Goal: Information Seeking & Learning: Compare options

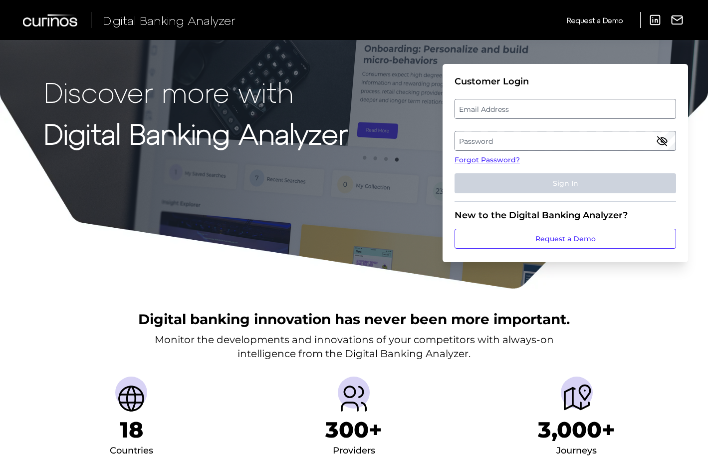
click at [480, 109] on label "Email Address" at bounding box center [565, 109] width 220 height 18
click at [480, 109] on input "email" at bounding box center [566, 109] width 222 height 20
click at [487, 139] on label "Password" at bounding box center [565, 141] width 220 height 18
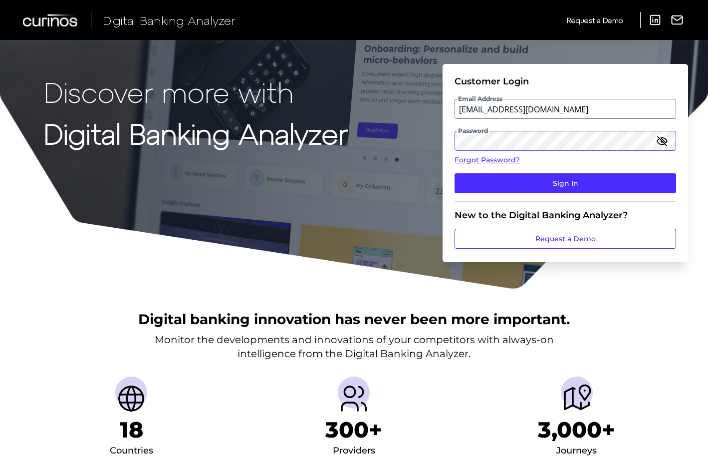
click at [566, 183] on button "Sign In" at bounding box center [566, 183] width 222 height 20
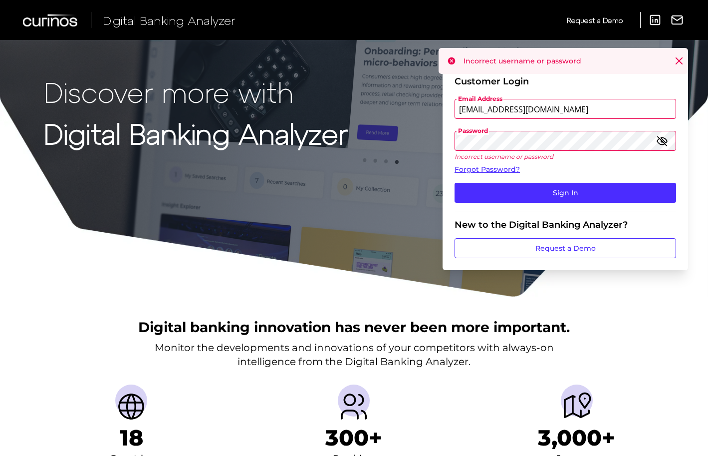
click at [483, 107] on input "[EMAIL_ADDRESS][DOMAIN_NAME]" at bounding box center [566, 109] width 222 height 20
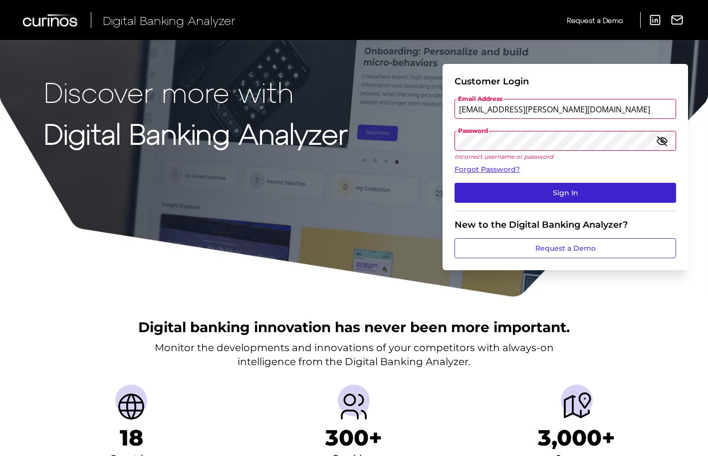
type input "[EMAIL_ADDRESS][PERSON_NAME][DOMAIN_NAME]"
click at [526, 192] on button "Sign In" at bounding box center [566, 193] width 222 height 20
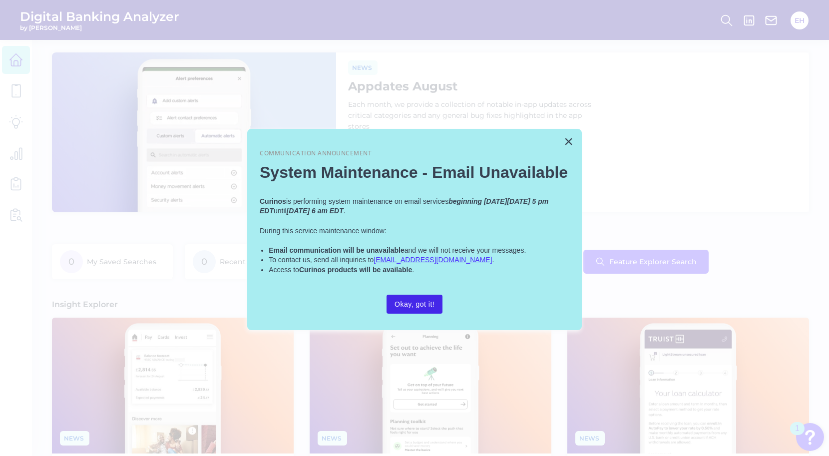
click at [423, 296] on button "Okay, got it!" at bounding box center [414, 303] width 56 height 19
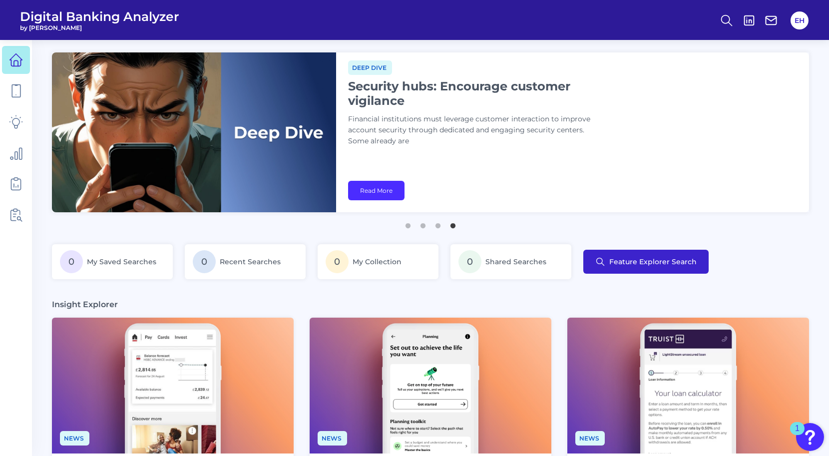
click at [638, 262] on span "Feature Explorer Search" at bounding box center [652, 262] width 87 height 8
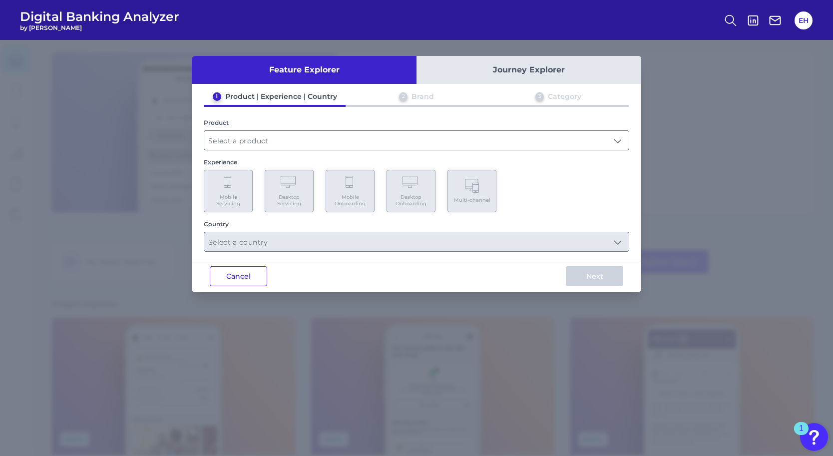
click at [237, 276] on button "Cancel" at bounding box center [238, 276] width 57 height 20
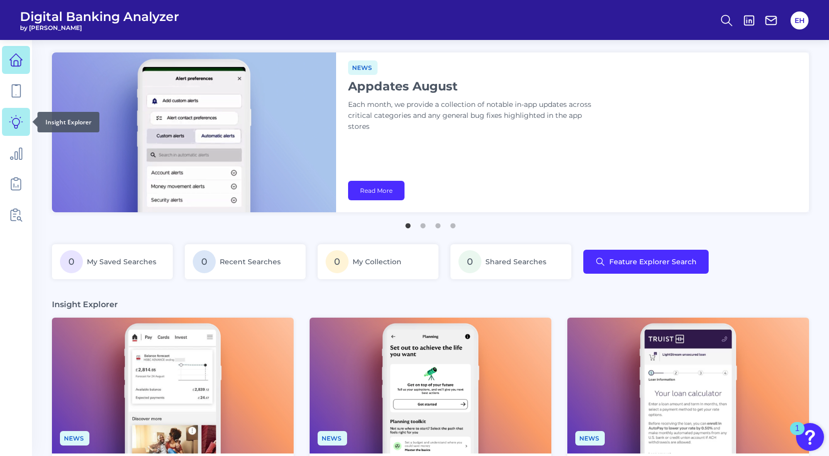
click at [21, 124] on icon at bounding box center [16, 122] width 14 height 14
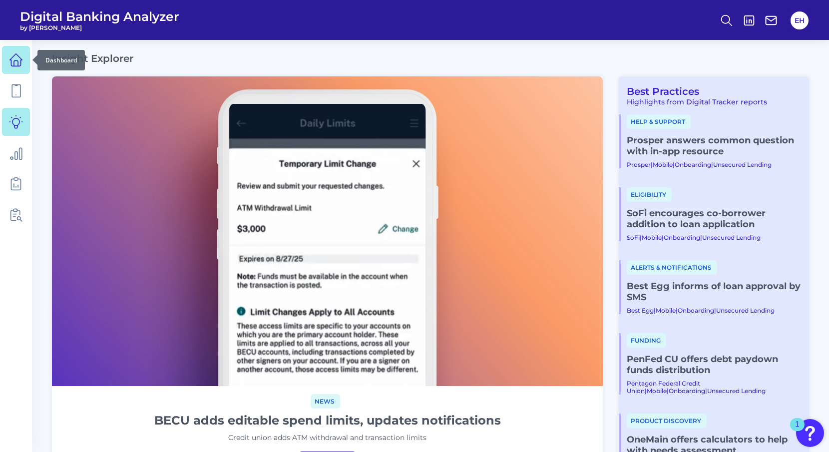
click at [12, 62] on icon at bounding box center [16, 60] width 14 height 14
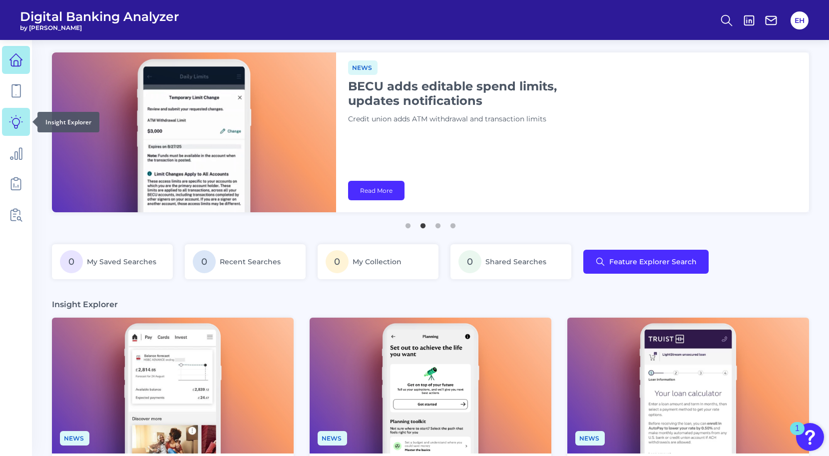
click at [12, 123] on icon at bounding box center [15, 121] width 13 height 13
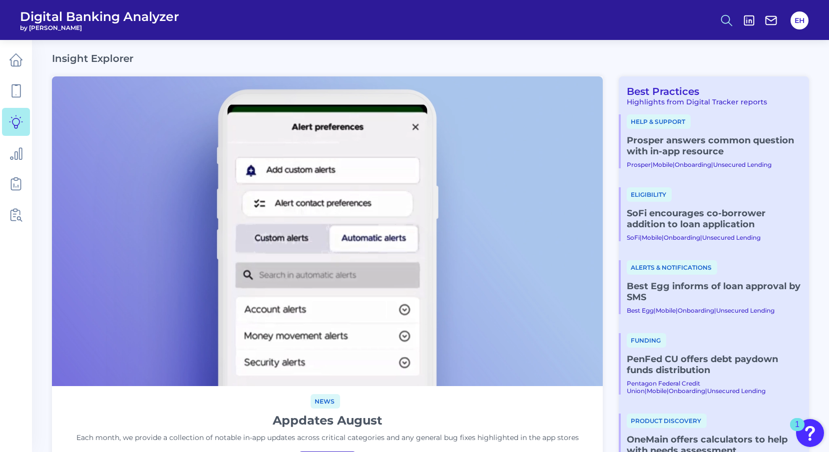
click at [708, 15] on icon at bounding box center [726, 20] width 14 height 14
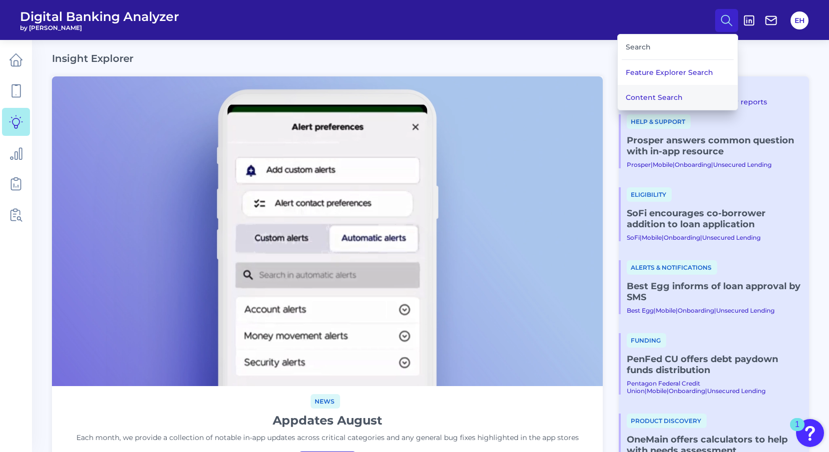
click at [654, 91] on button "Content Search" at bounding box center [677, 97] width 120 height 25
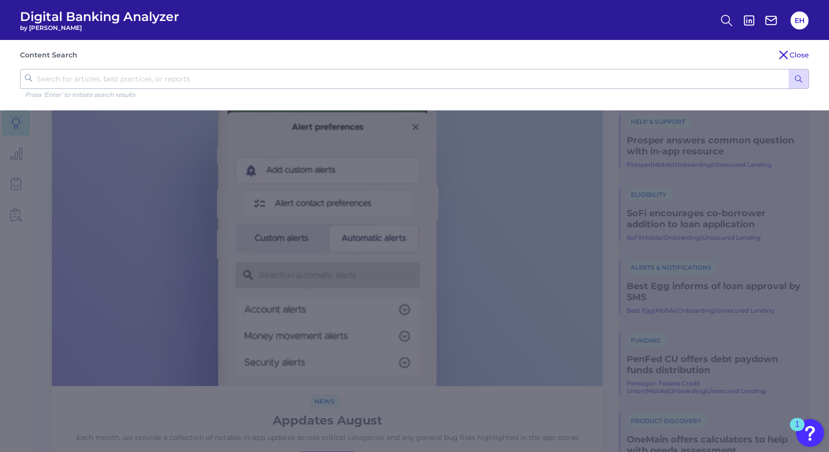
click at [529, 84] on input "text" at bounding box center [414, 79] width 789 height 20
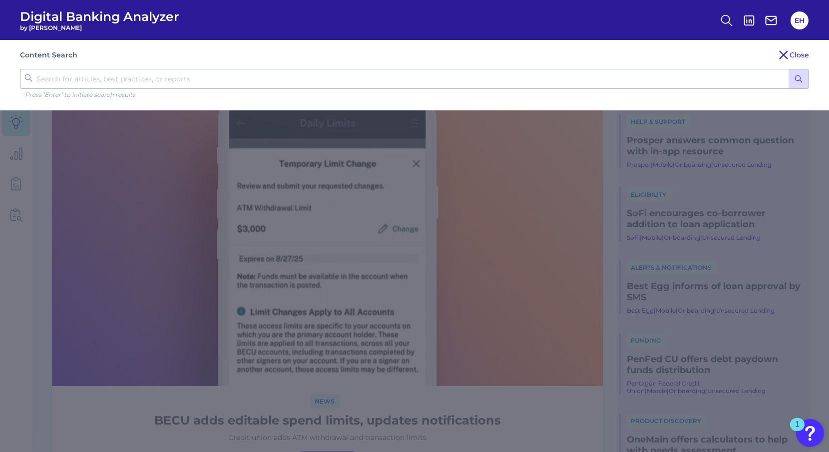
click at [708, 80] on line "submit" at bounding box center [800, 81] width 2 height 2
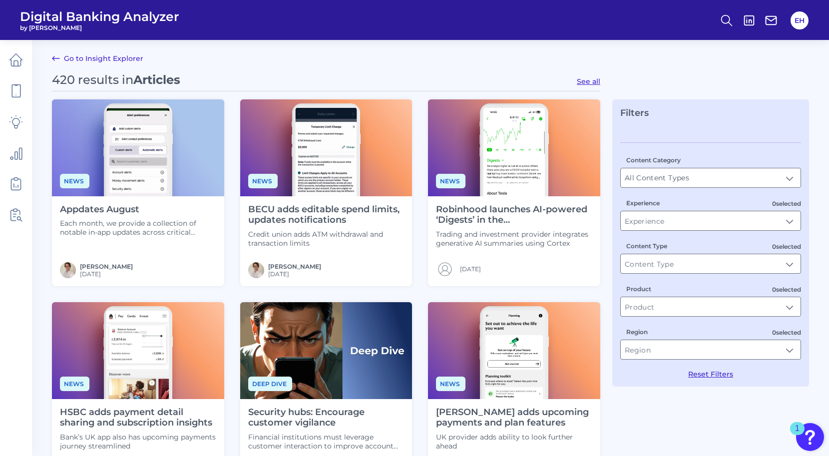
click at [88, 54] on link "Go to Insight Explorer" at bounding box center [97, 58] width 91 height 12
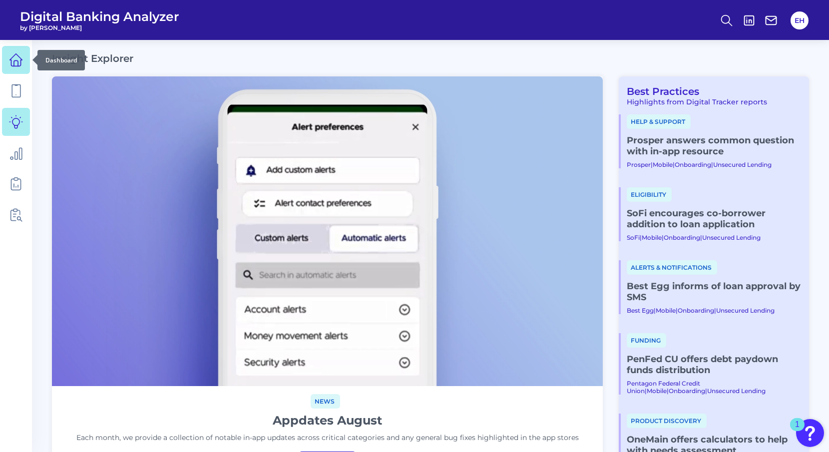
click at [17, 59] on icon at bounding box center [16, 60] width 14 height 14
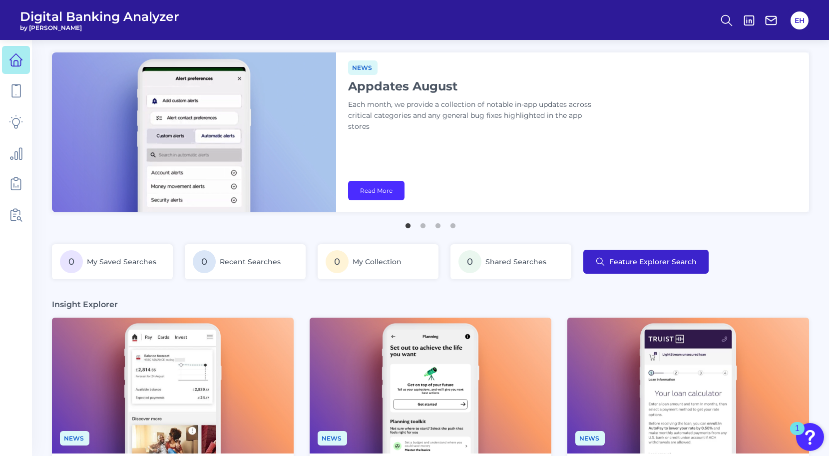
click at [624, 258] on span "Feature Explorer Search" at bounding box center [652, 262] width 87 height 8
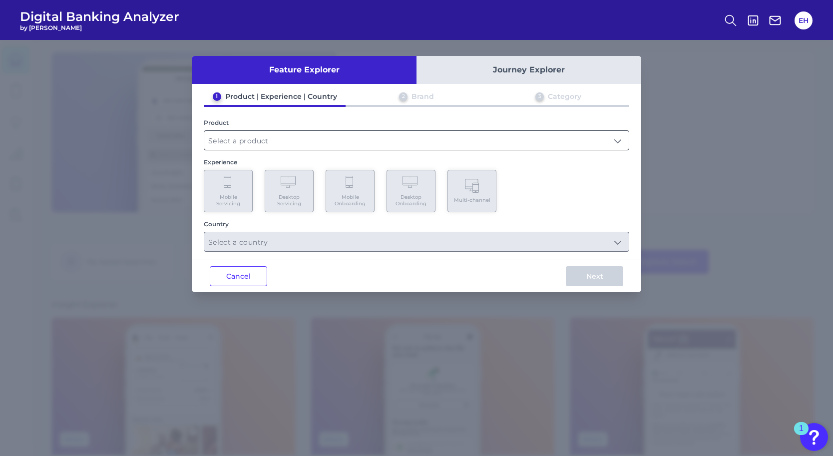
click at [342, 144] on input "text" at bounding box center [416, 140] width 424 height 19
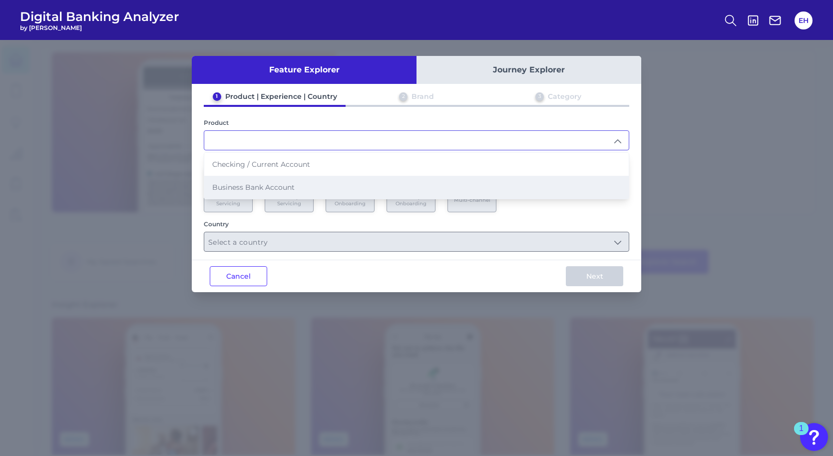
click at [321, 184] on li "Business Bank Account" at bounding box center [416, 187] width 424 height 23
type input "Business Bank Account"
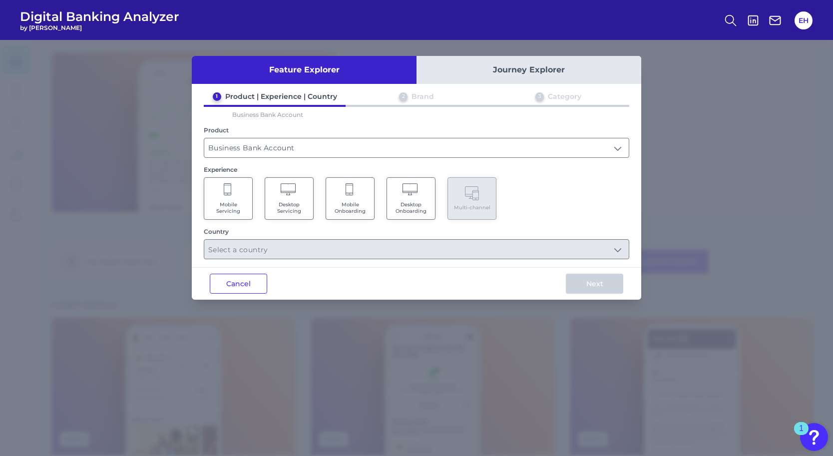
click at [360, 200] on Onboarding "Mobile Onboarding" at bounding box center [349, 198] width 49 height 42
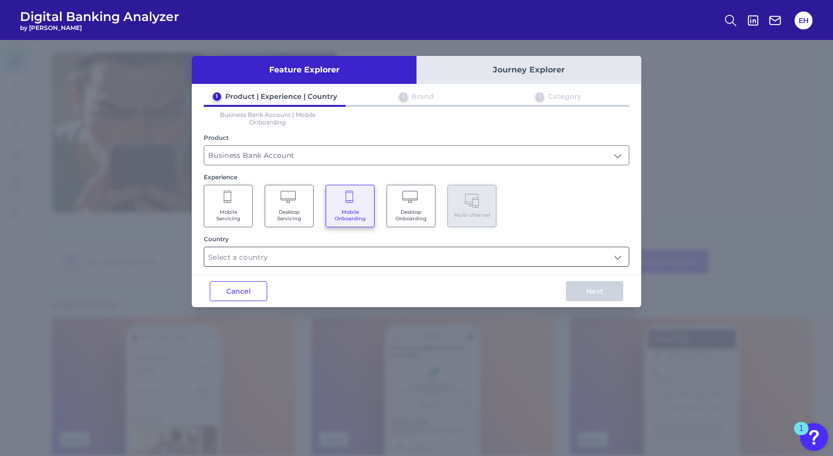
click at [361, 258] on input "text" at bounding box center [416, 256] width 424 height 19
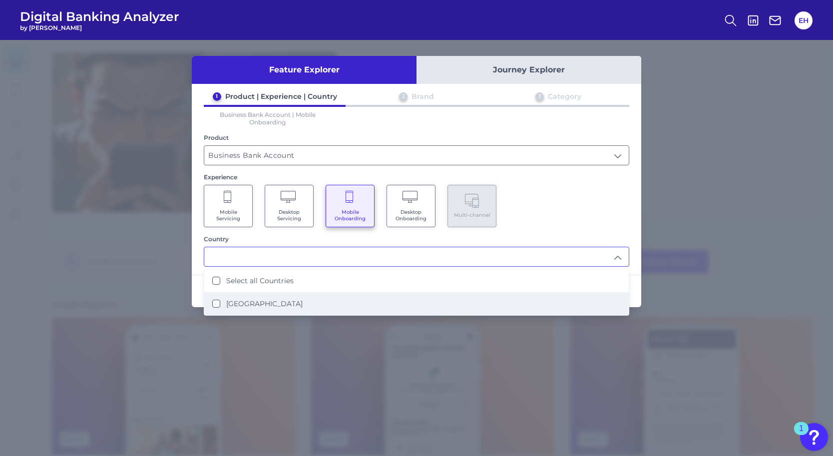
click at [258, 305] on label "[GEOGRAPHIC_DATA]" at bounding box center [264, 303] width 76 height 9
type input "Select all Countries"
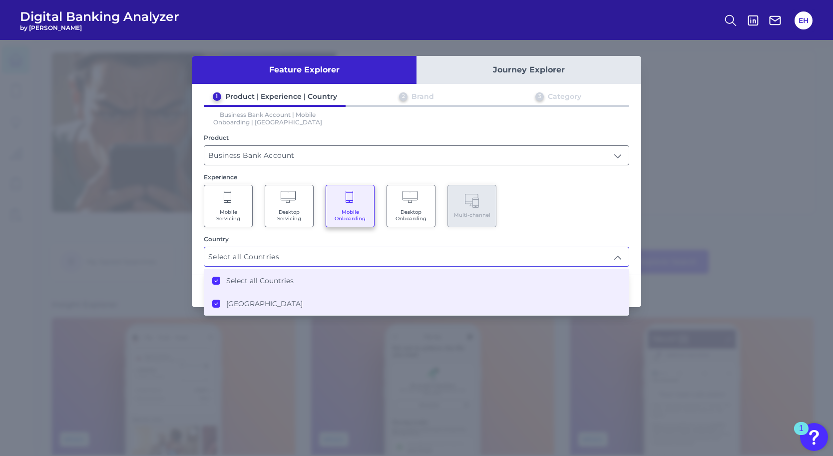
click at [341, 256] on input "Select all Countries" at bounding box center [416, 256] width 424 height 19
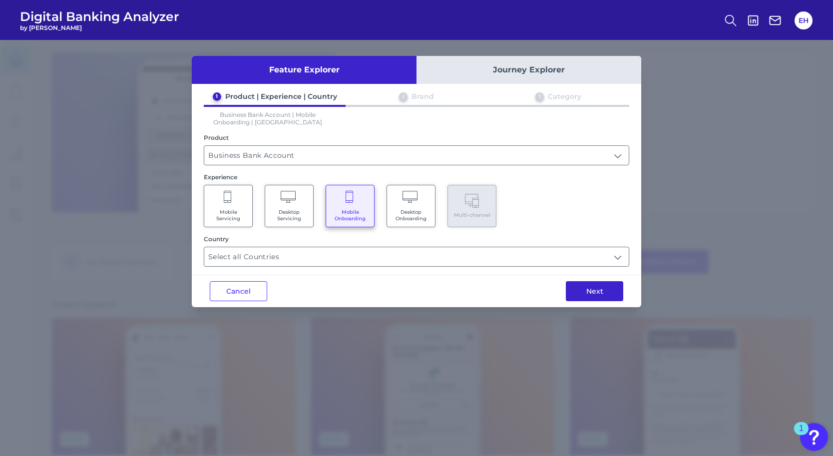
click at [572, 289] on button "Next" at bounding box center [594, 291] width 57 height 20
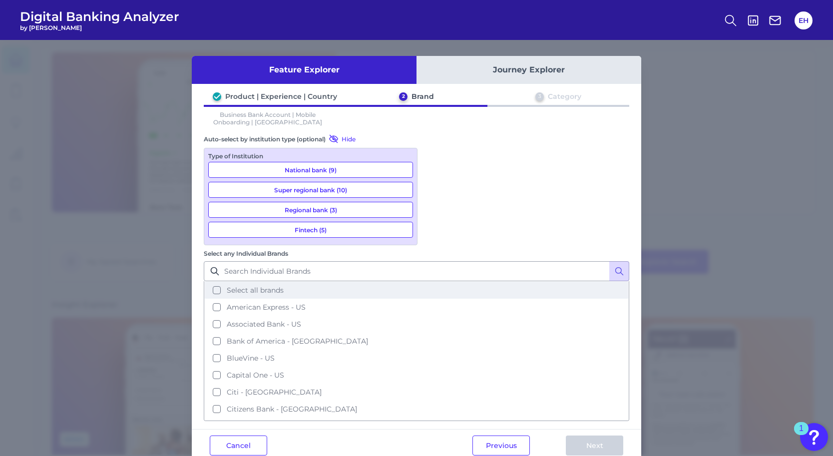
click at [433, 282] on button "Select all brands" at bounding box center [416, 290] width 423 height 17
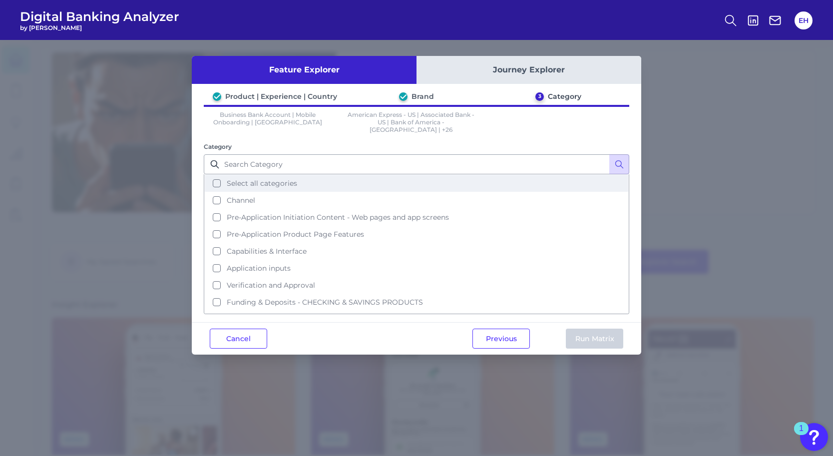
click at [214, 175] on button "Select all categories" at bounding box center [416, 183] width 423 height 17
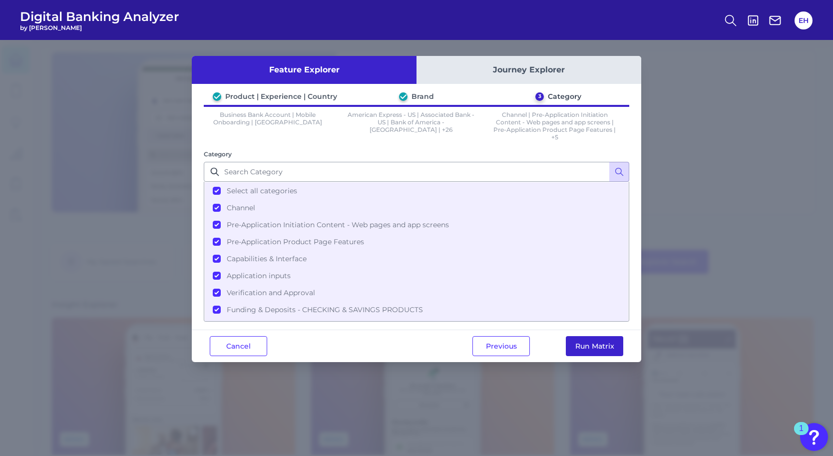
click at [578, 351] on button "Run Matrix" at bounding box center [594, 346] width 57 height 20
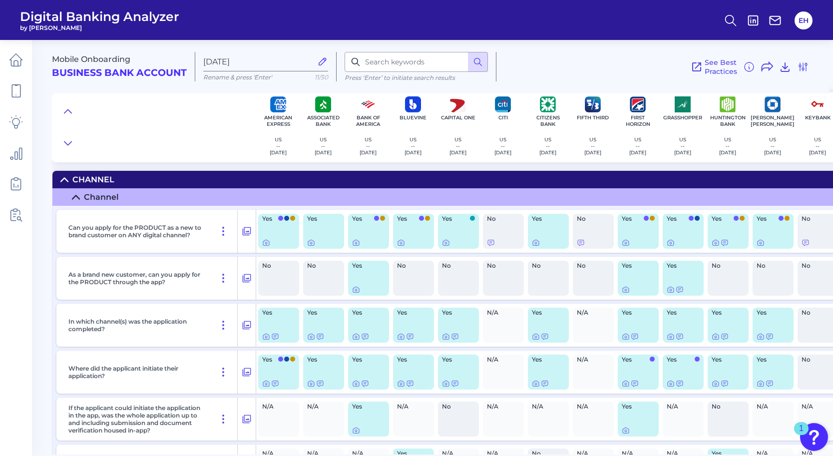
click at [64, 178] on icon at bounding box center [64, 179] width 7 height 3
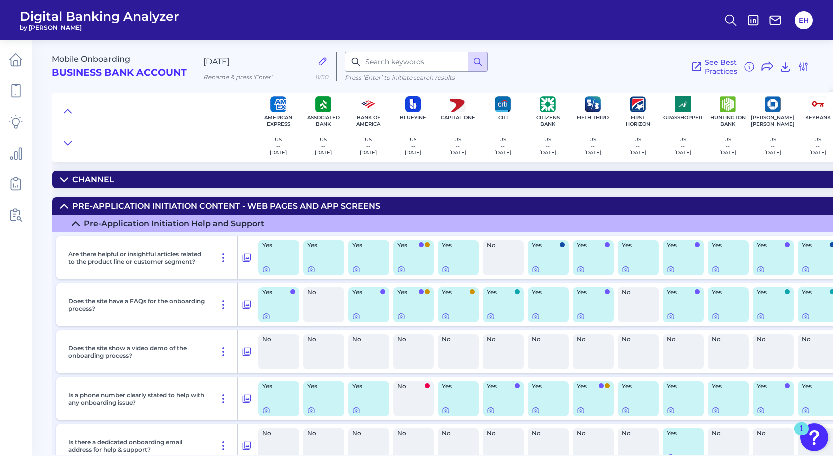
click at [67, 205] on icon at bounding box center [64, 206] width 8 height 8
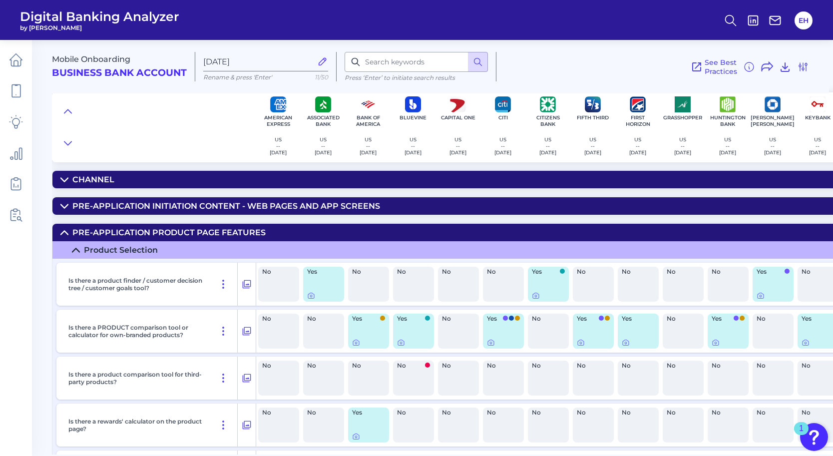
click at [63, 230] on icon at bounding box center [64, 233] width 8 height 8
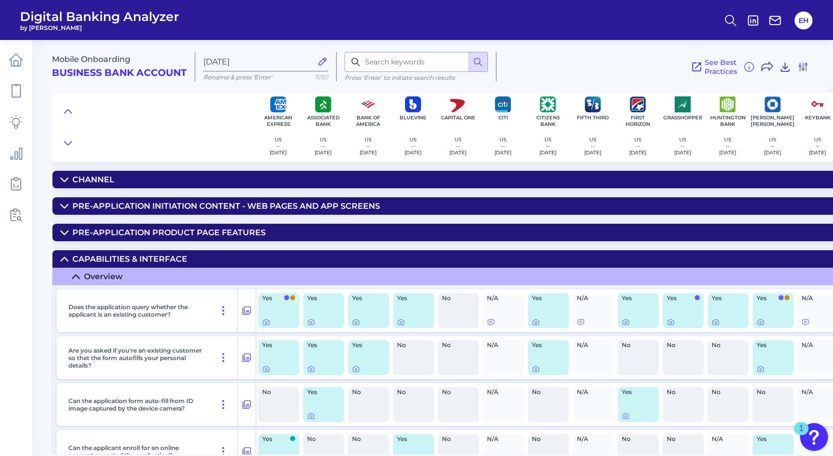
click at [64, 260] on icon at bounding box center [64, 259] width 8 height 8
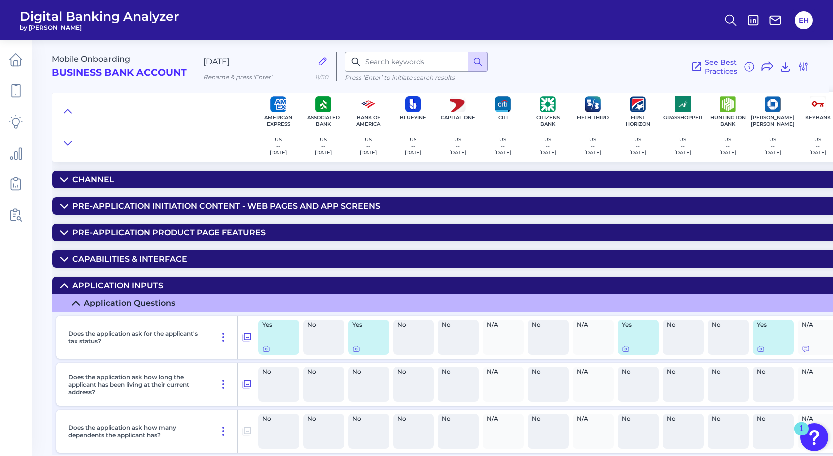
click at [62, 287] on icon at bounding box center [64, 286] width 8 height 8
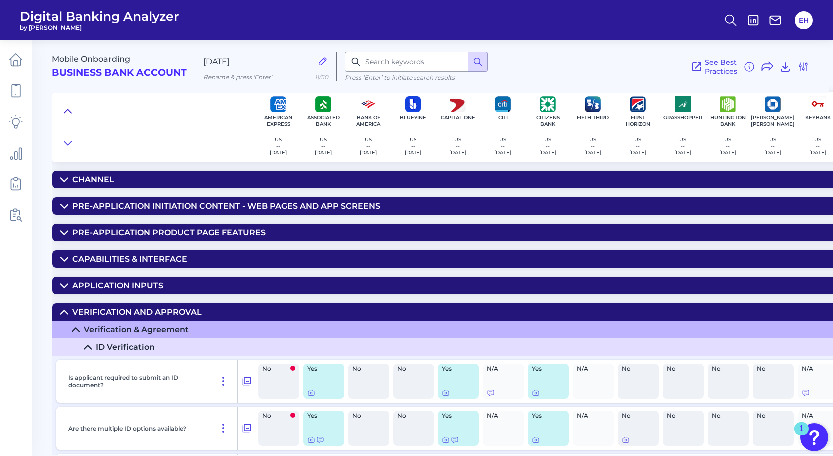
click at [67, 109] on icon at bounding box center [68, 111] width 8 height 10
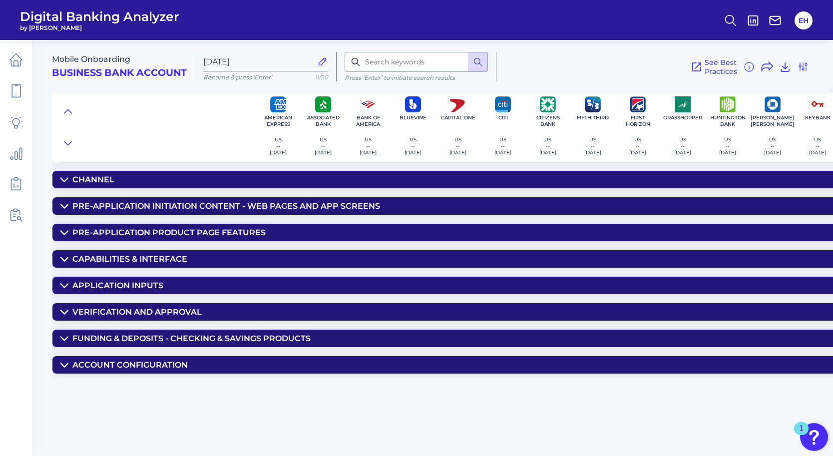
click at [66, 336] on icon at bounding box center [64, 338] width 8 height 8
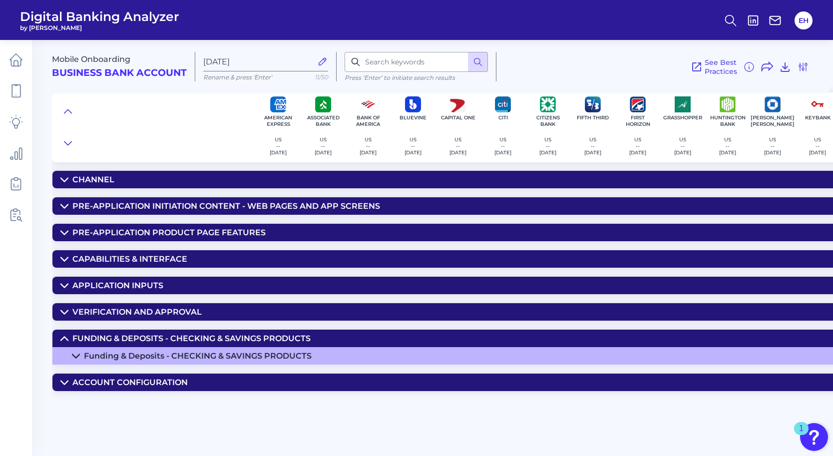
click at [76, 357] on icon at bounding box center [76, 356] width 8 height 8
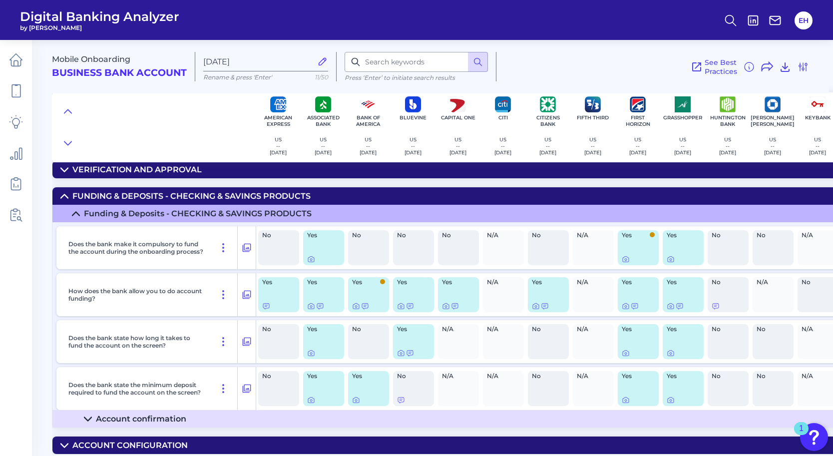
scroll to position [146, 0]
click at [319, 302] on icon at bounding box center [320, 306] width 8 height 8
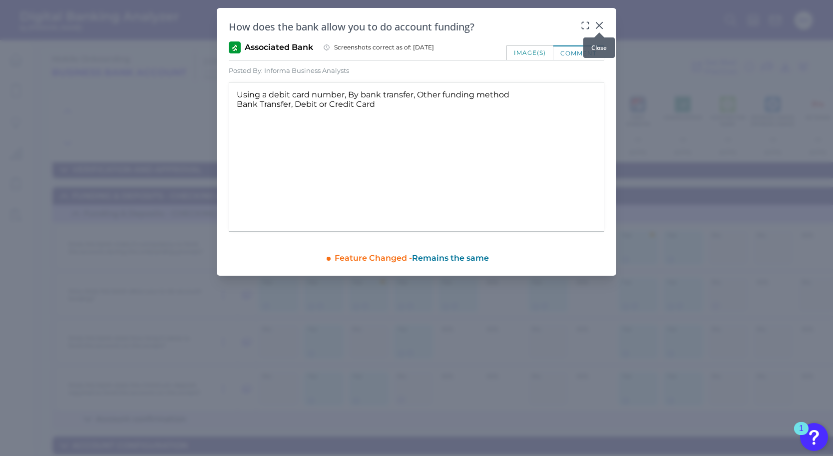
click at [598, 26] on icon at bounding box center [599, 25] width 6 height 6
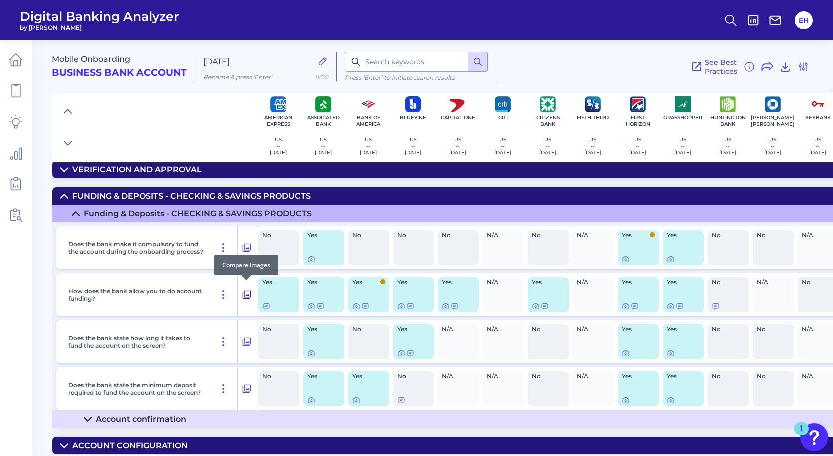
click at [243, 291] on icon at bounding box center [247, 294] width 8 height 8
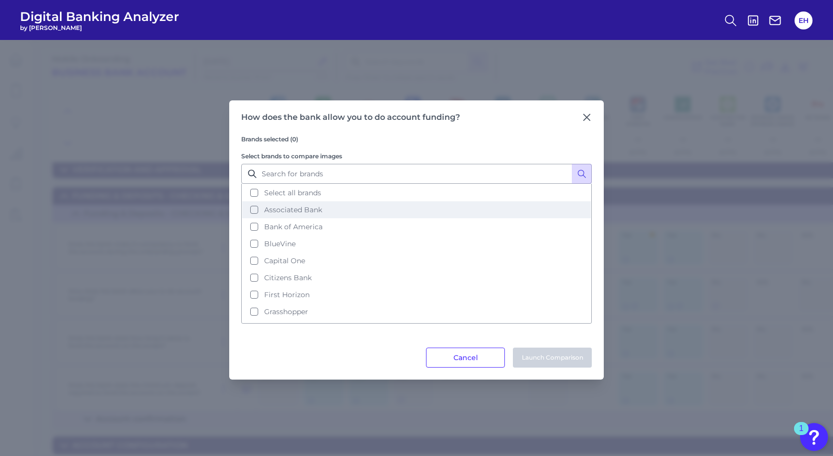
click at [255, 210] on button "Associated Bank" at bounding box center [416, 209] width 348 height 17
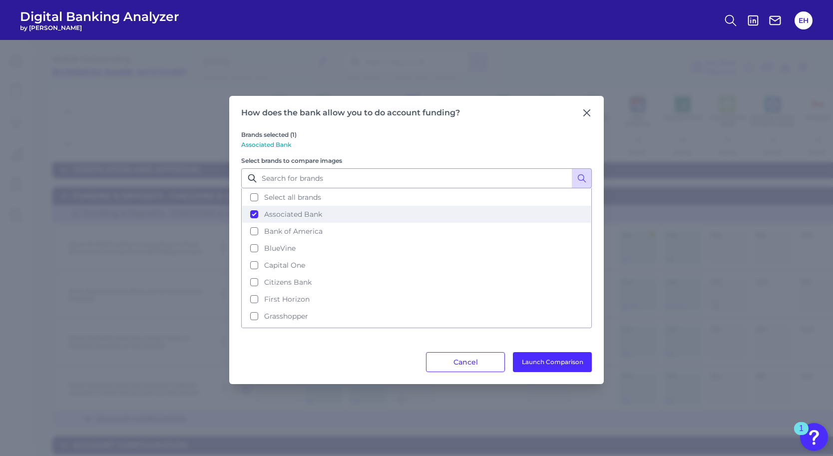
click at [255, 213] on button "Associated Bank" at bounding box center [416, 214] width 348 height 17
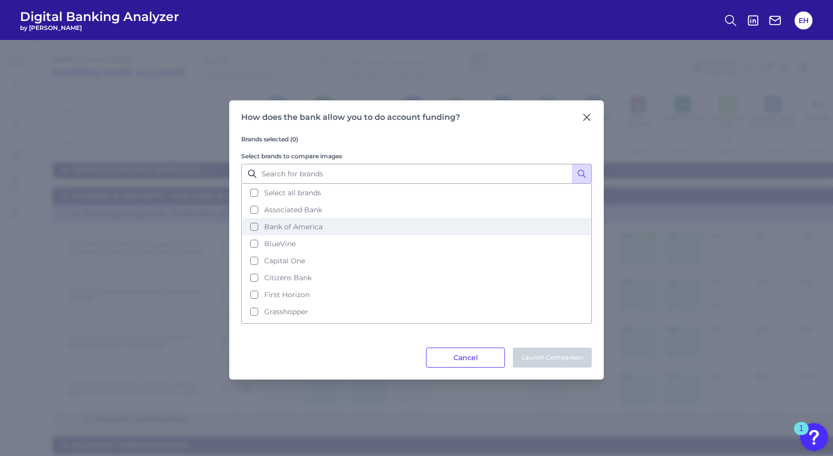
click at [255, 223] on button "Bank of America" at bounding box center [416, 226] width 348 height 17
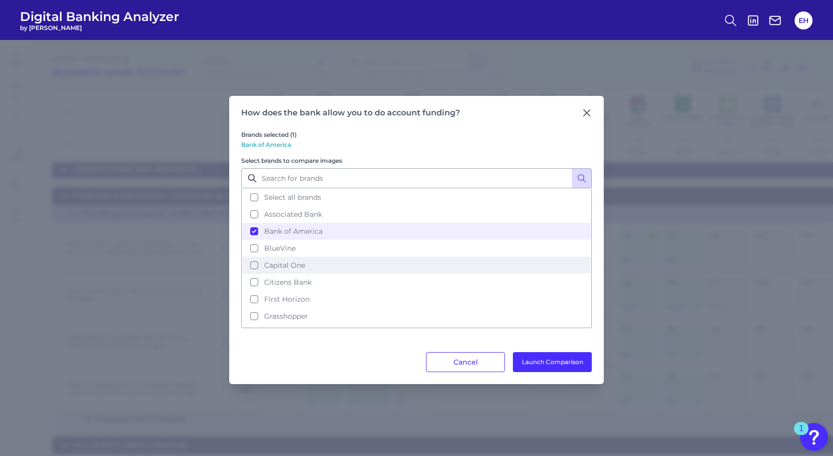
click at [255, 263] on button "Capital One" at bounding box center [416, 265] width 348 height 17
click at [537, 359] on button "Launch Comparison" at bounding box center [552, 362] width 79 height 20
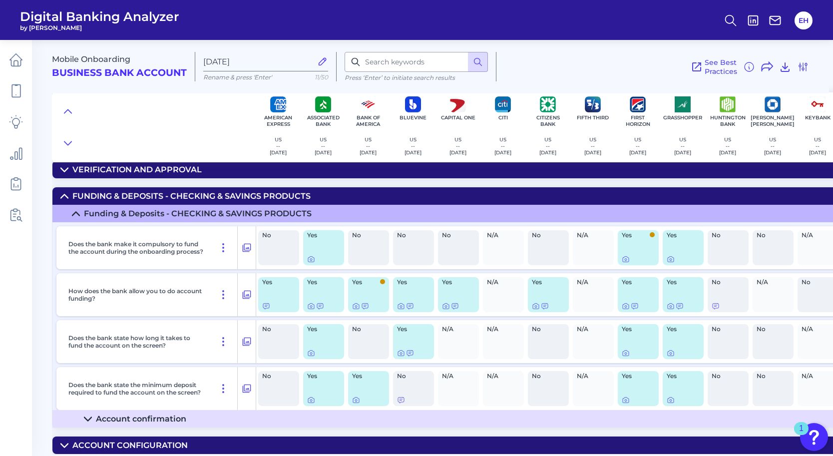
scroll to position [0, 0]
click at [185, 240] on p "Does the bank make it compulsory to fund the account during the onboarding proc…" at bounding box center [136, 247] width 137 height 15
click at [247, 247] on icon at bounding box center [247, 248] width 10 height 12
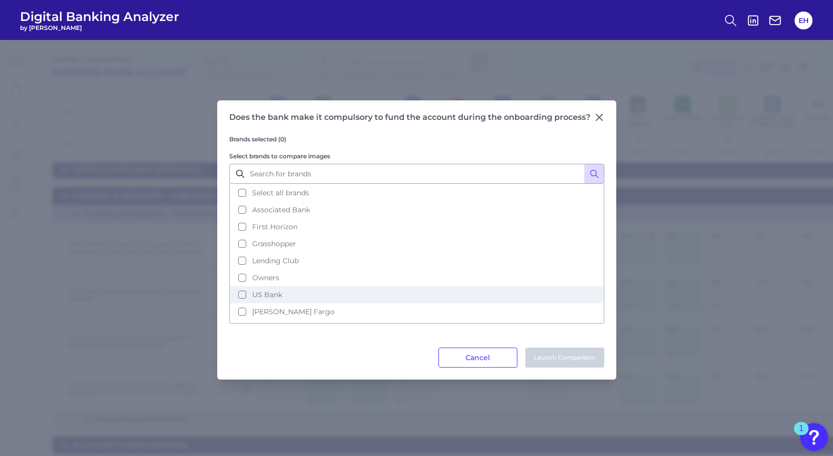
click at [239, 295] on button "US Bank" at bounding box center [416, 294] width 373 height 17
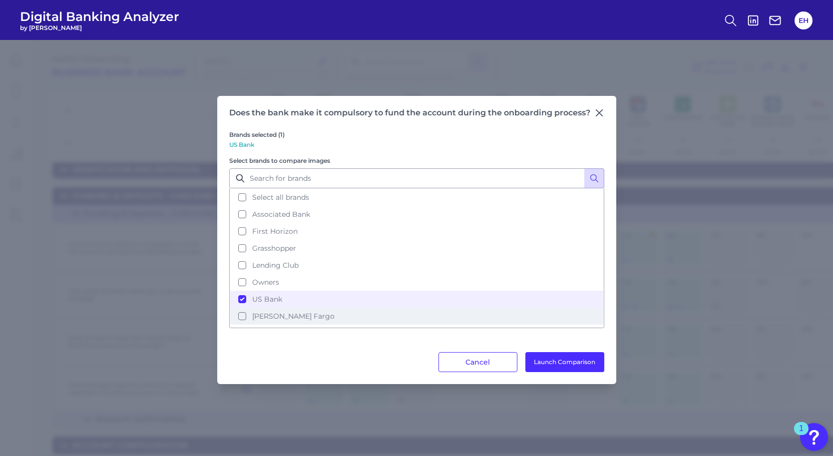
click at [240, 315] on button "[PERSON_NAME] Fargo" at bounding box center [416, 315] width 373 height 17
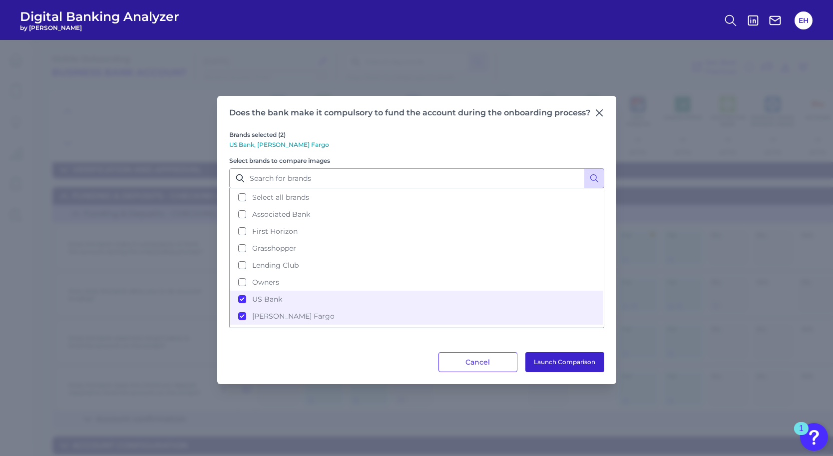
click at [537, 364] on button "Launch Comparison" at bounding box center [564, 362] width 79 height 20
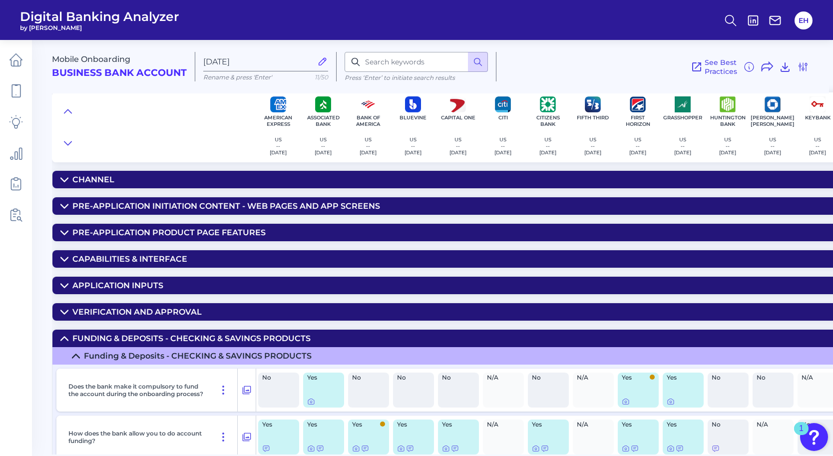
click at [110, 177] on div "Channel" at bounding box center [93, 179] width 42 height 9
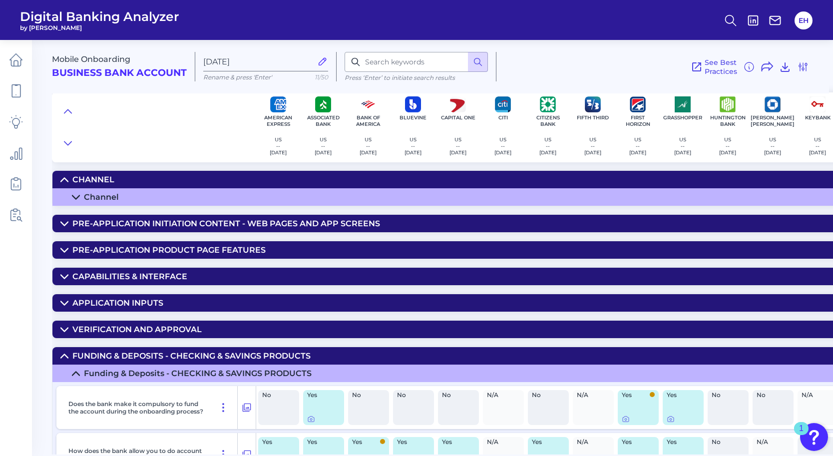
click at [107, 197] on div "Channel" at bounding box center [101, 196] width 35 height 9
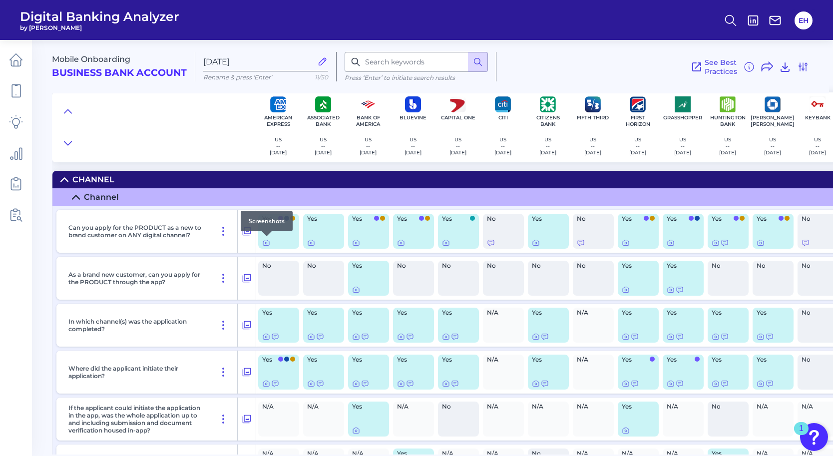
click at [263, 240] on div at bounding box center [267, 236] width 10 height 10
click at [265, 243] on icon at bounding box center [266, 243] width 2 height 2
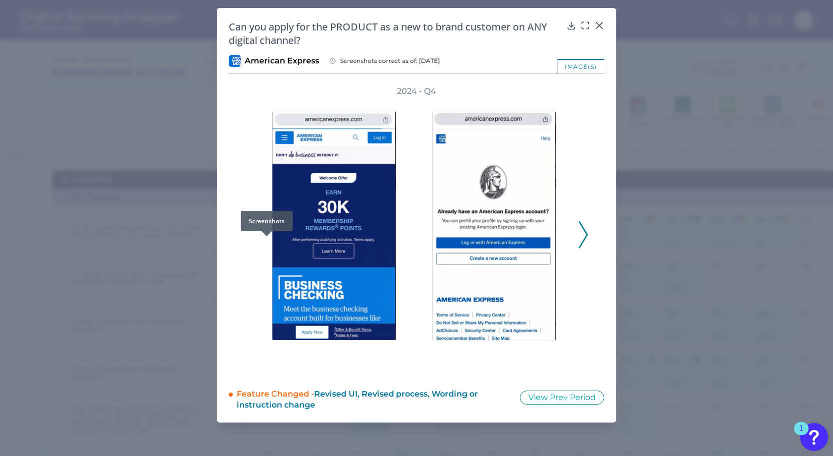
click at [265, 243] on div "Can you apply for the PRODUCT as a new to brand customer on ANY digital channel…" at bounding box center [416, 215] width 399 height 414
click at [601, 25] on icon at bounding box center [599, 25] width 10 height 10
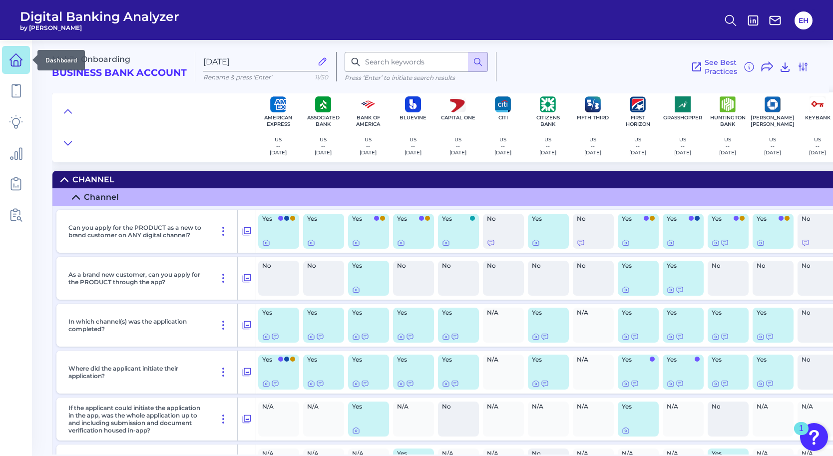
click at [13, 61] on icon at bounding box center [16, 60] width 14 height 14
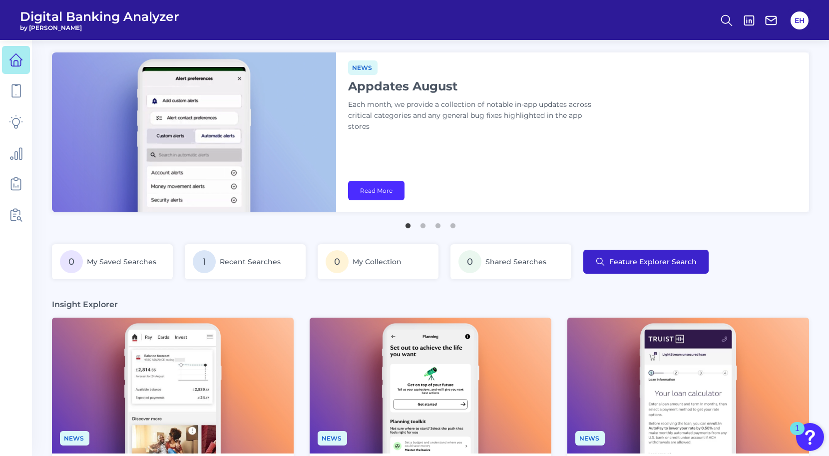
click at [609, 265] on span "Feature Explorer Search" at bounding box center [652, 262] width 87 height 8
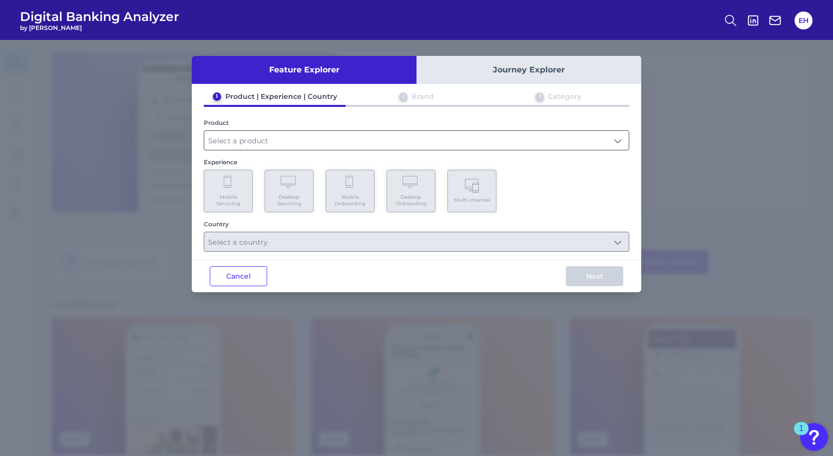
click at [336, 135] on input "text" at bounding box center [416, 140] width 424 height 19
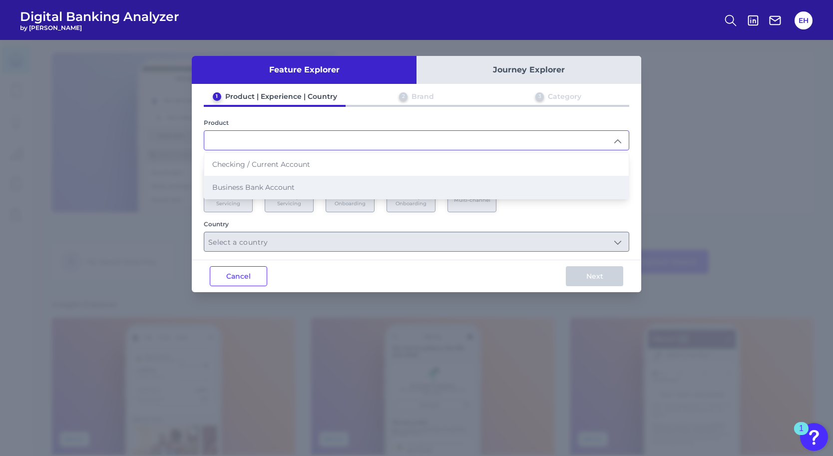
click at [308, 183] on li "Business Bank Account" at bounding box center [416, 187] width 424 height 23
type input "Business Bank Account"
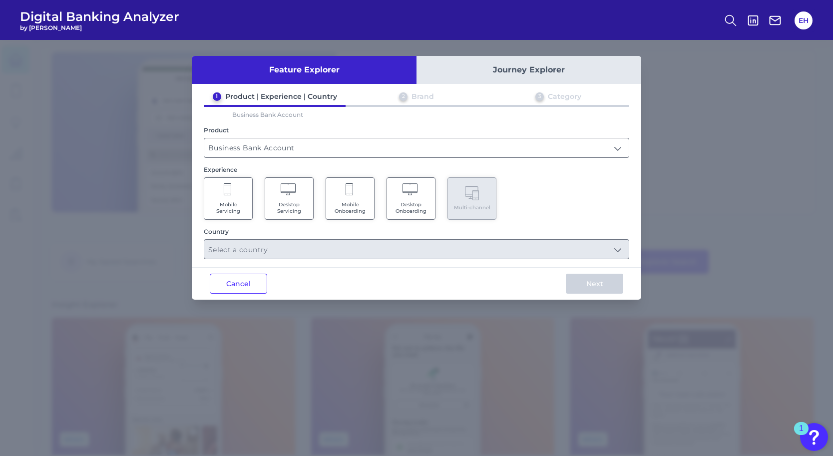
click at [296, 196] on icon at bounding box center [289, 190] width 17 height 14
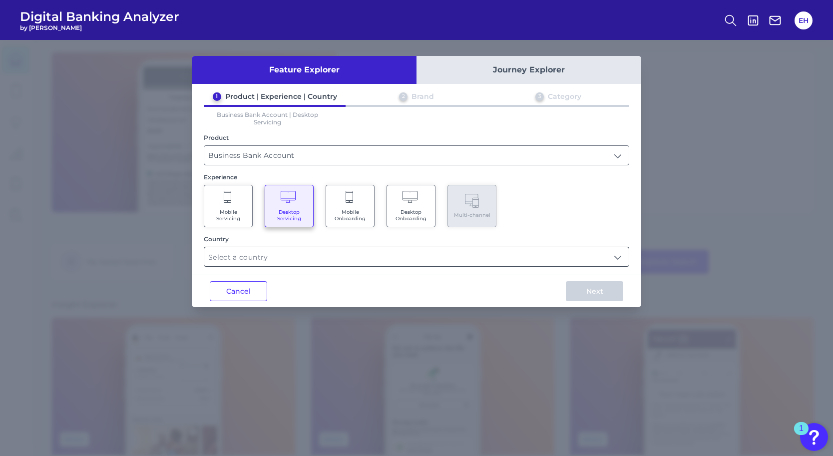
click at [279, 258] on input "text" at bounding box center [416, 256] width 424 height 19
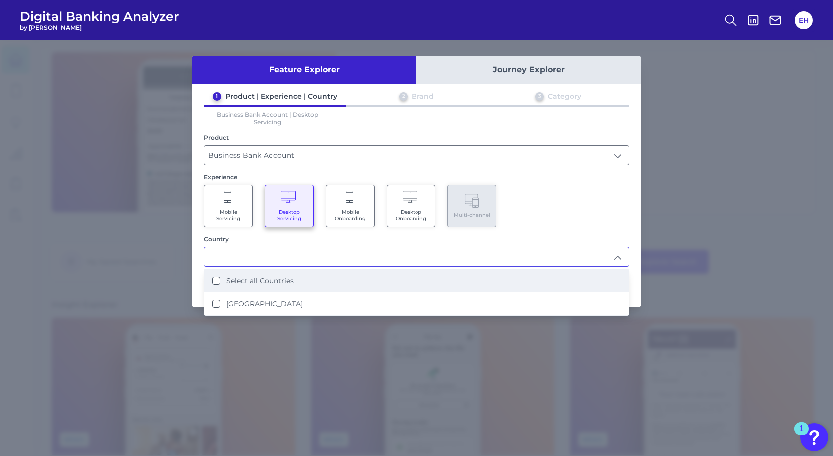
click at [266, 282] on label "Select all Countries" at bounding box center [259, 280] width 67 height 9
type input "Select all Countries"
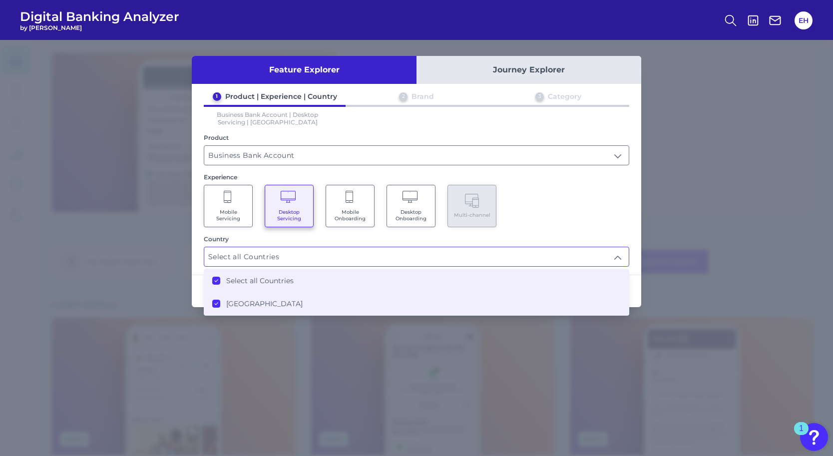
click at [633, 268] on div "Feature Explorer Journey Explorer 1 Product | Experience | Country 2 Brand 3 Ca…" at bounding box center [416, 181] width 449 height 251
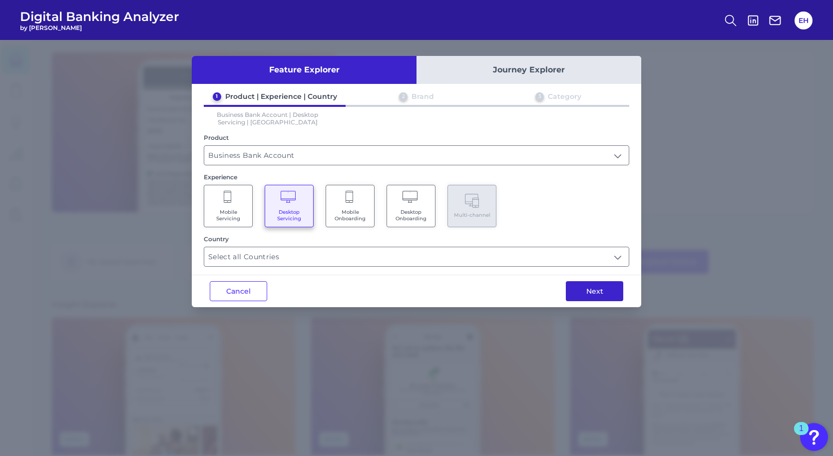
click at [604, 287] on button "Next" at bounding box center [594, 291] width 57 height 20
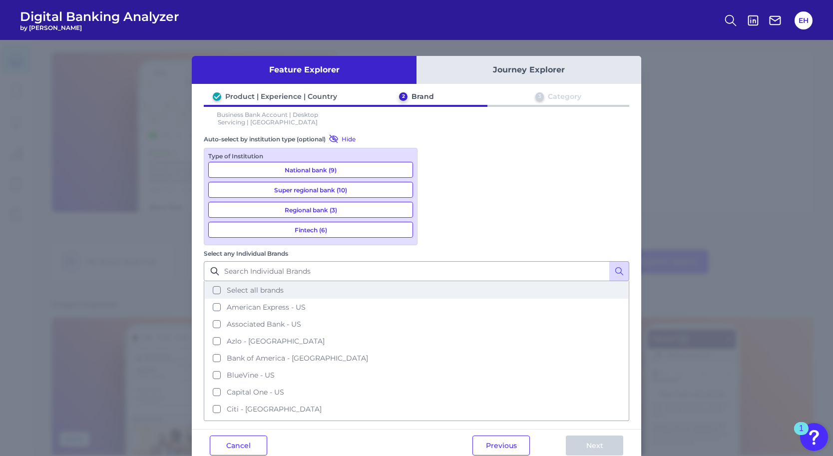
click at [434, 282] on button "Select all brands" at bounding box center [416, 290] width 423 height 17
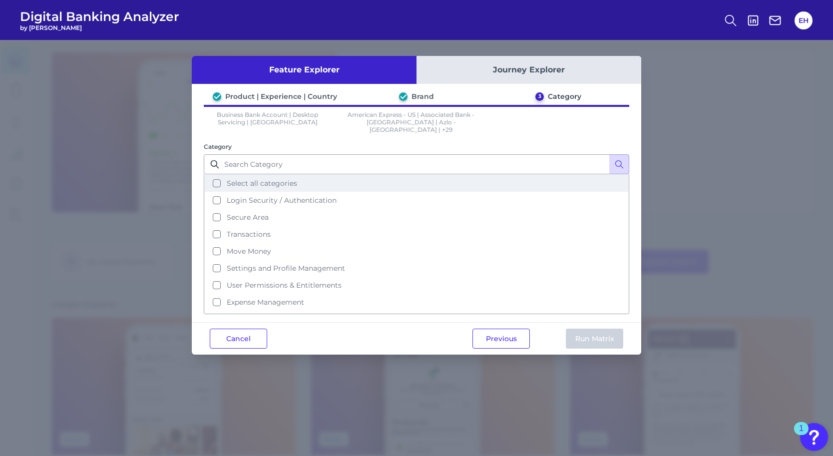
click at [215, 177] on button "Select all categories" at bounding box center [416, 183] width 423 height 17
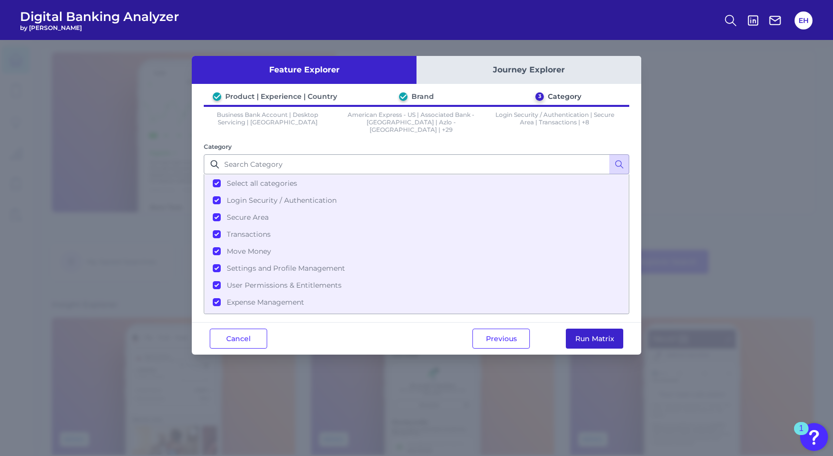
click at [572, 328] on button "Run Matrix" at bounding box center [594, 338] width 57 height 20
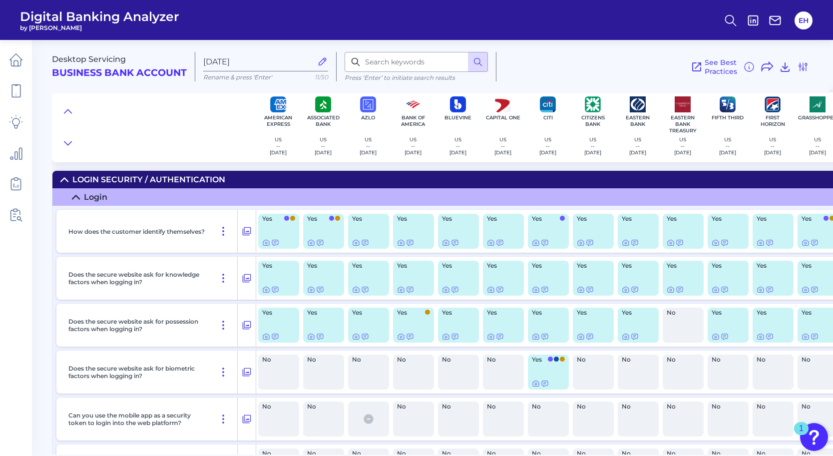
click at [122, 230] on p "How does the customer identify themselves?" at bounding box center [136, 231] width 136 height 7
click at [221, 231] on icon at bounding box center [223, 231] width 12 height 12
click at [224, 231] on icon at bounding box center [223, 231] width 1 height 8
click at [219, 230] on icon at bounding box center [223, 231] width 12 height 12
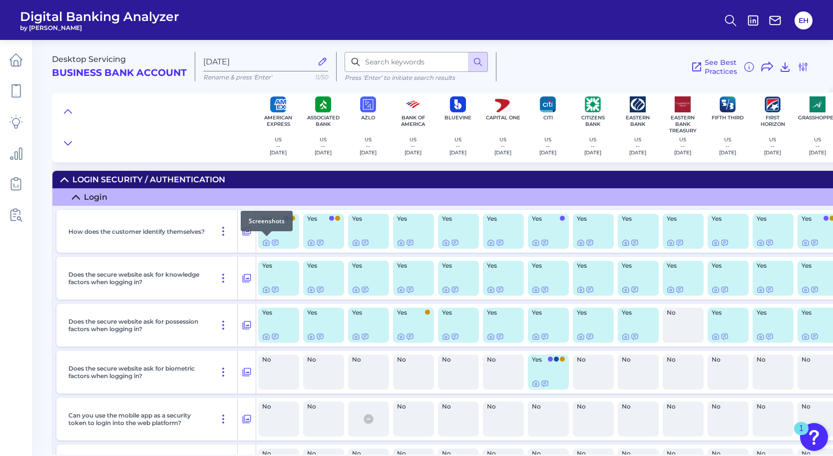
click at [266, 241] on div at bounding box center [267, 236] width 10 height 10
click at [266, 244] on icon at bounding box center [266, 243] width 8 height 8
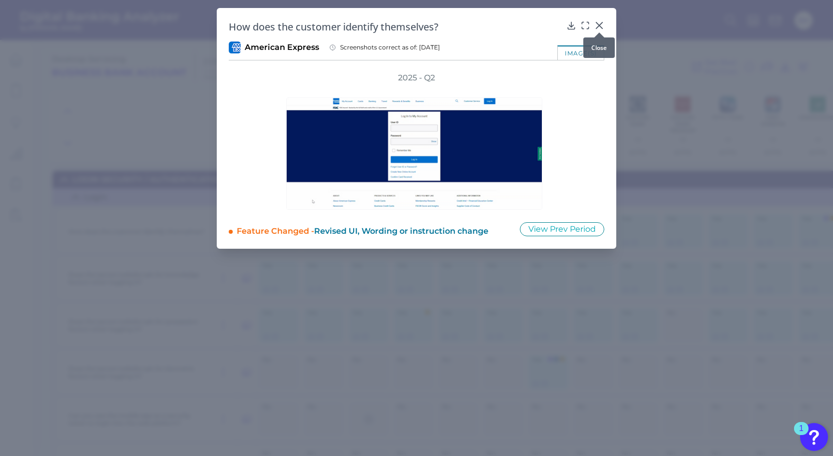
click at [602, 22] on icon at bounding box center [599, 25] width 6 height 6
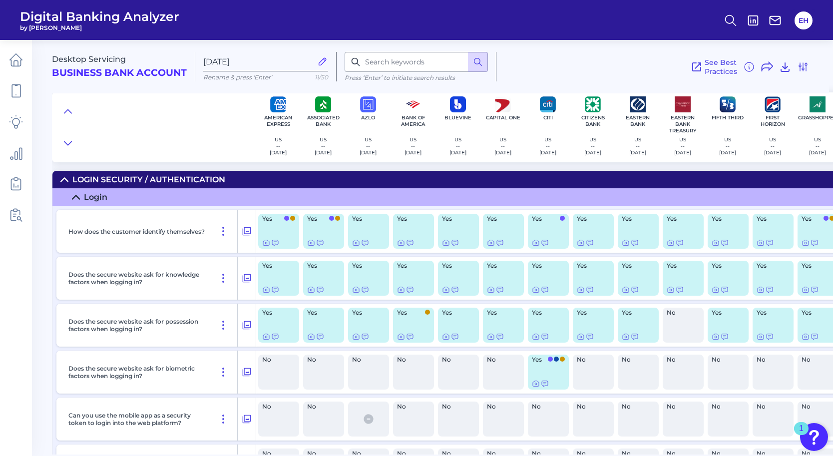
click at [128, 231] on p "How does the customer identify themselves?" at bounding box center [136, 231] width 136 height 7
click at [224, 232] on icon at bounding box center [223, 231] width 1 height 8
click at [129, 228] on p "How does the customer identify themselves?" at bounding box center [136, 231] width 136 height 7
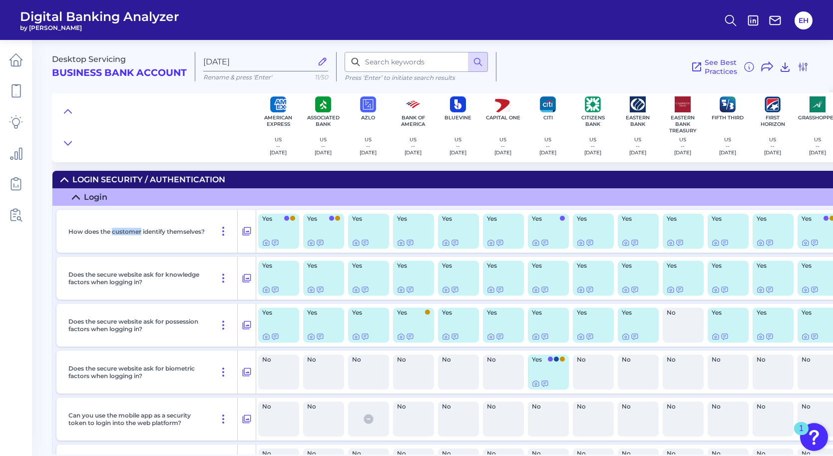
click at [129, 228] on p "How does the customer identify themselves?" at bounding box center [136, 231] width 136 height 7
click at [246, 234] on icon at bounding box center [247, 231] width 10 height 12
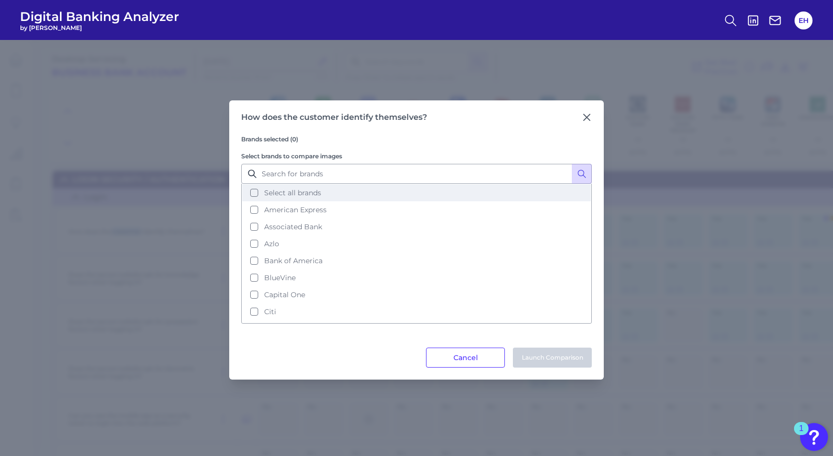
click at [255, 191] on button "Select all brands" at bounding box center [416, 192] width 348 height 17
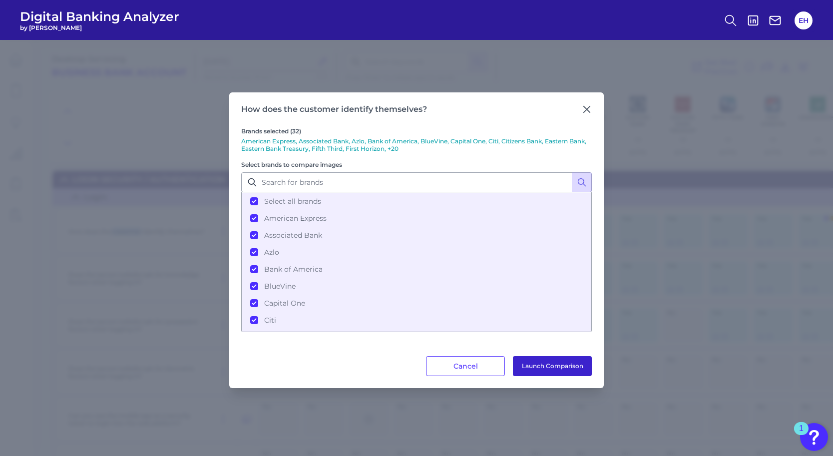
click at [526, 364] on button "Launch Comparison" at bounding box center [552, 366] width 79 height 20
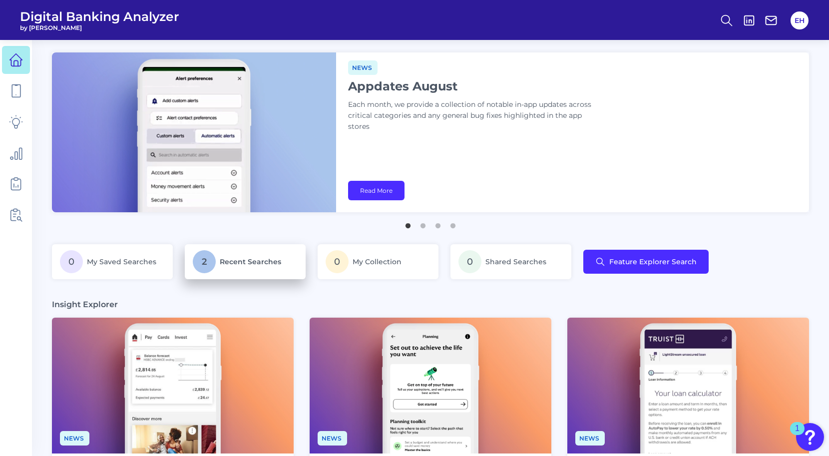
click at [219, 263] on p "2 Recent Searches" at bounding box center [245, 261] width 105 height 23
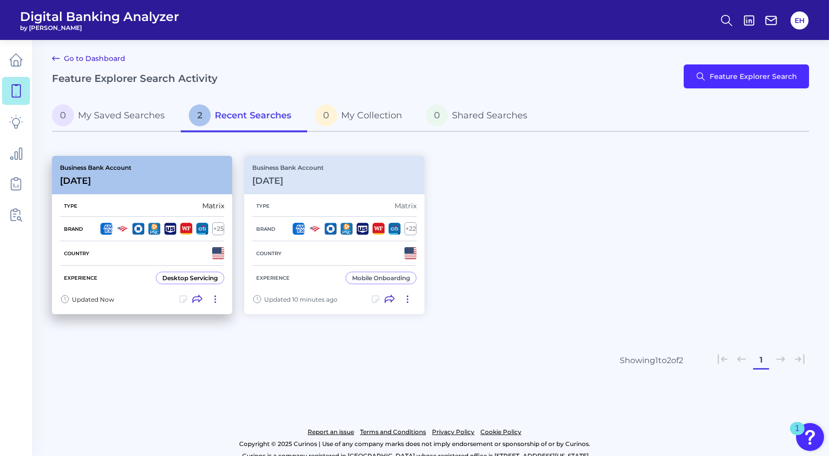
click at [155, 176] on div "Business Bank Account [DATE][FINANCIAL_ID]" at bounding box center [142, 175] width 180 height 38
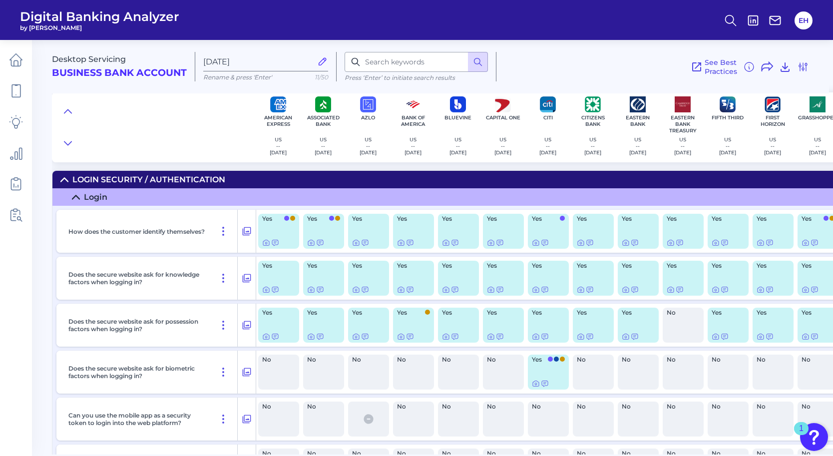
click at [94, 198] on div "Login" at bounding box center [95, 196] width 23 height 9
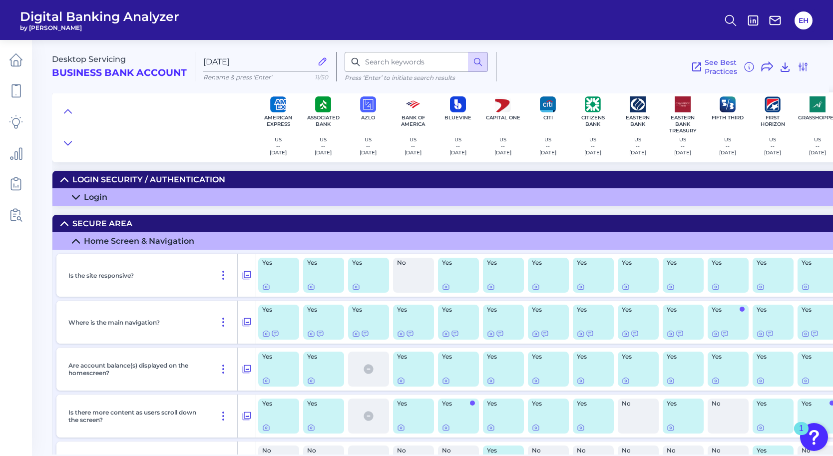
click at [93, 239] on div "Home Screen & Navigation" at bounding box center [139, 240] width 110 height 9
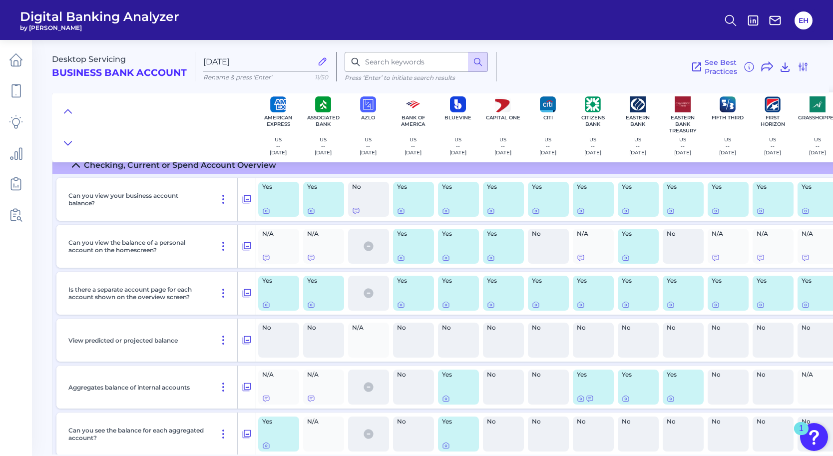
scroll to position [93, 0]
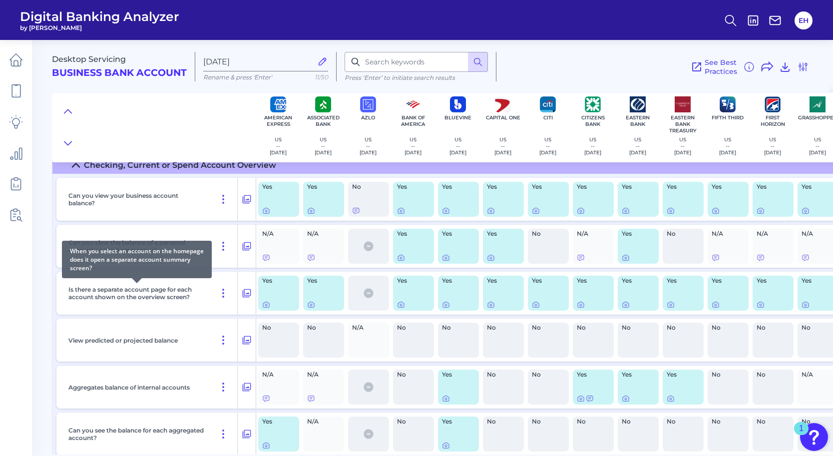
click at [171, 293] on p "Is there a separate account page for each account shown on the overview screen?" at bounding box center [136, 292] width 137 height 15
click at [192, 298] on p "Is there a separate account page for each account shown on the overview screen?" at bounding box center [136, 292] width 137 height 15
click at [198, 298] on p "Is there a separate account page for each account shown on the overview screen?" at bounding box center [136, 292] width 137 height 15
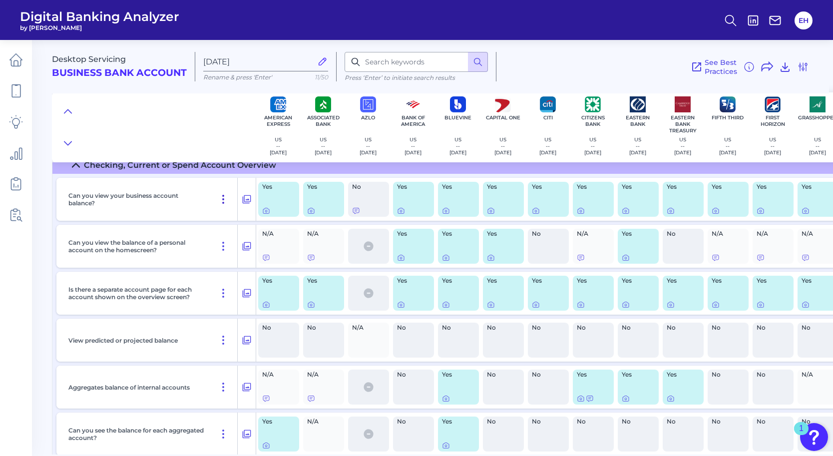
scroll to position [54, 0]
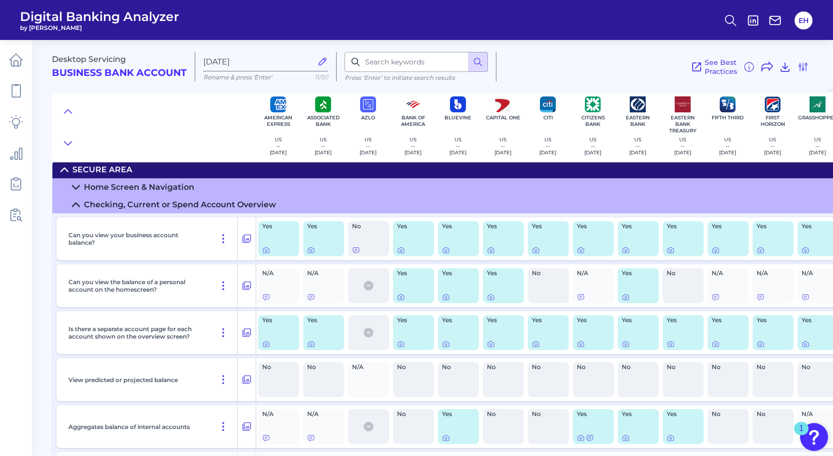
click at [218, 202] on div "Checking, Current or Spend Account Overview" at bounding box center [180, 204] width 192 height 9
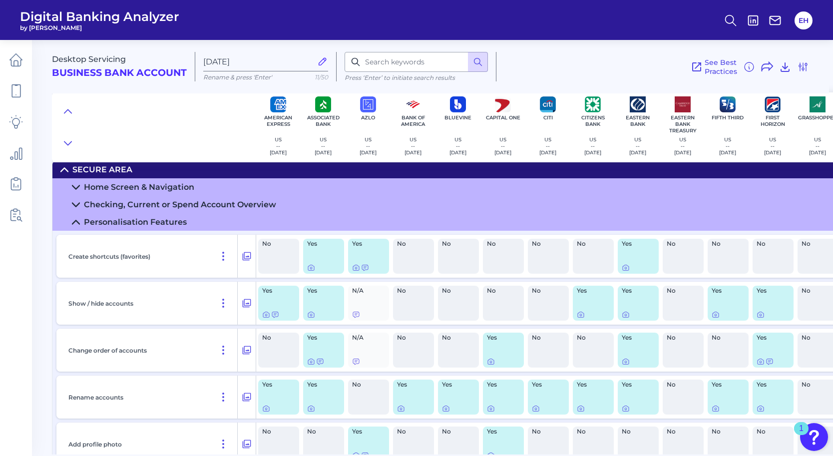
click at [212, 201] on div "Checking, Current or Spend Account Overview" at bounding box center [180, 204] width 192 height 9
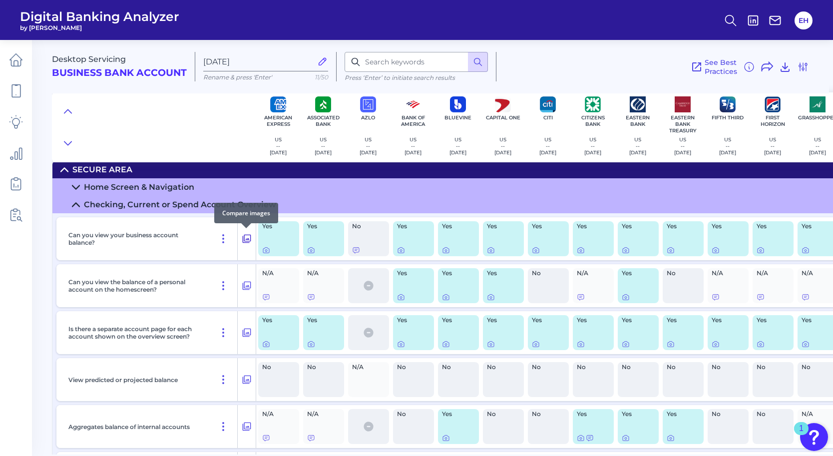
click at [245, 239] on icon at bounding box center [247, 239] width 10 height 12
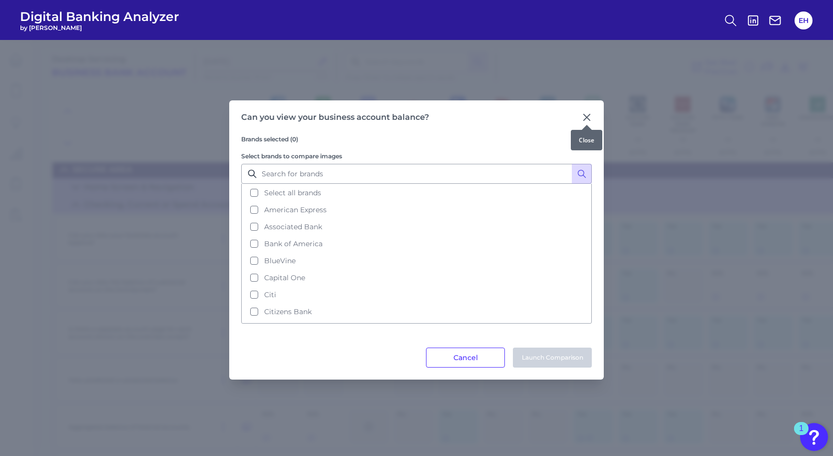
click at [587, 118] on icon at bounding box center [586, 117] width 6 height 6
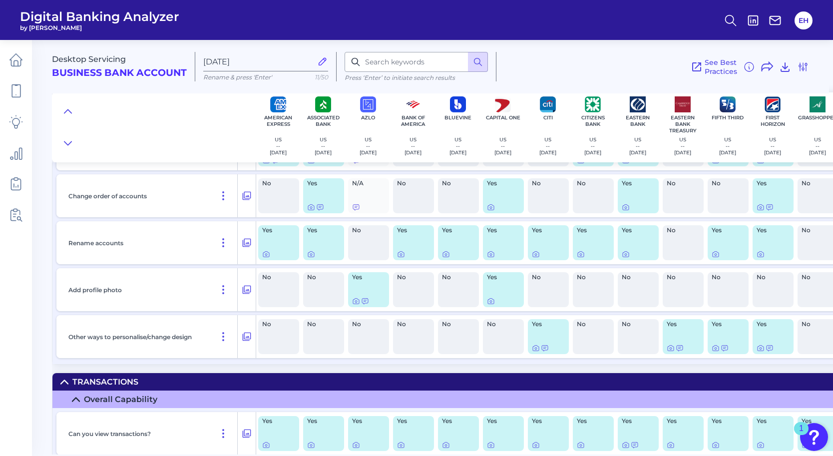
scroll to position [540, 0]
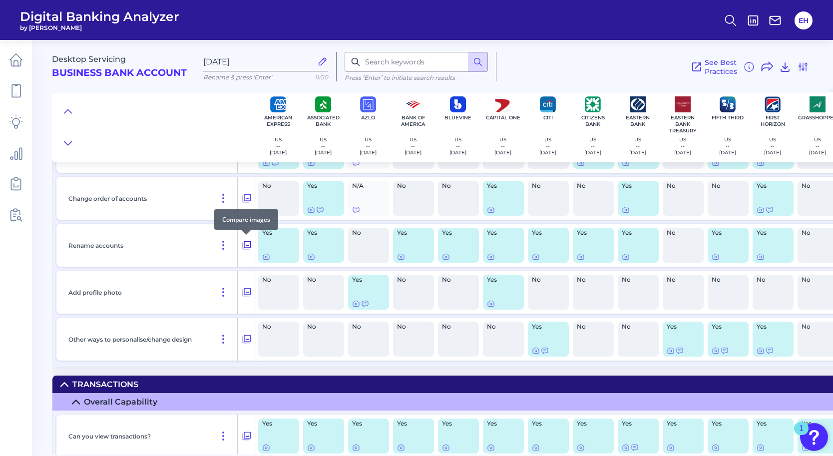
click at [247, 242] on icon at bounding box center [247, 245] width 8 height 8
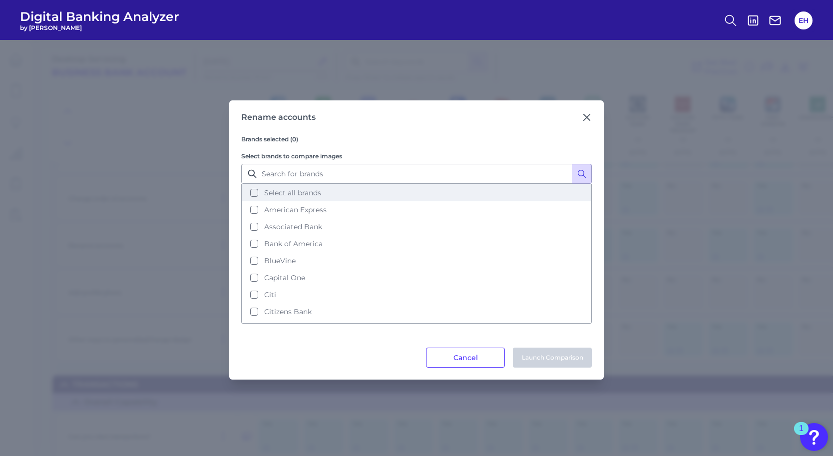
click at [254, 189] on button "Select all brands" at bounding box center [416, 192] width 348 height 17
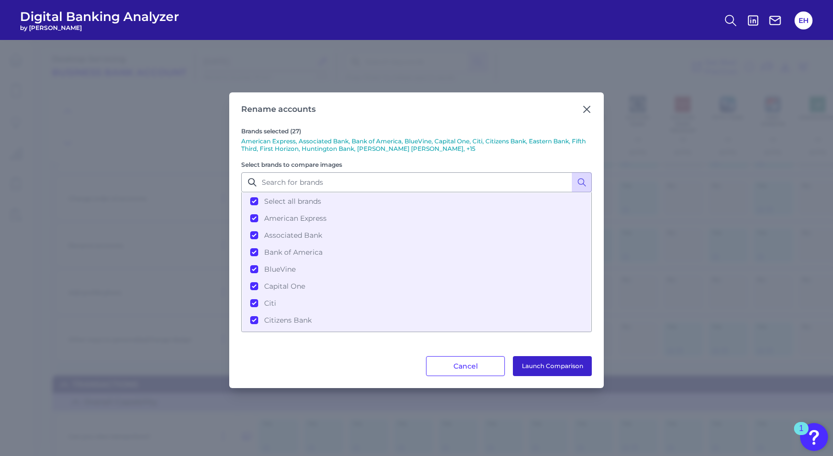
click at [529, 367] on button "Launch Comparison" at bounding box center [552, 366] width 79 height 20
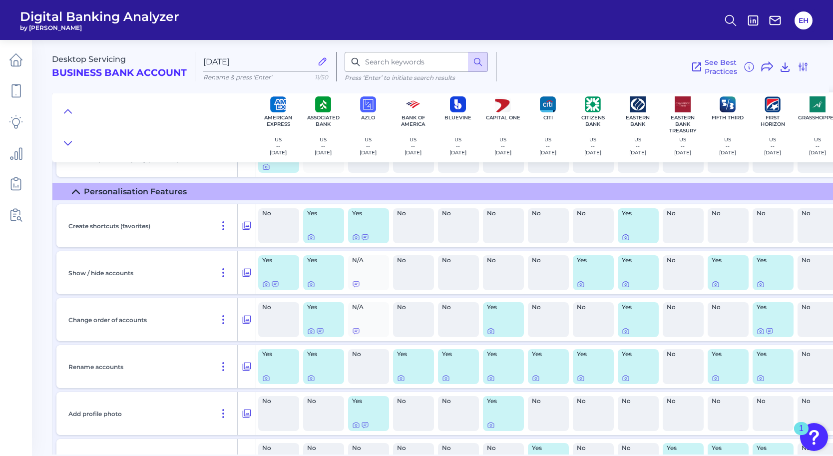
scroll to position [419, 0]
